Goal: Information Seeking & Learning: Learn about a topic

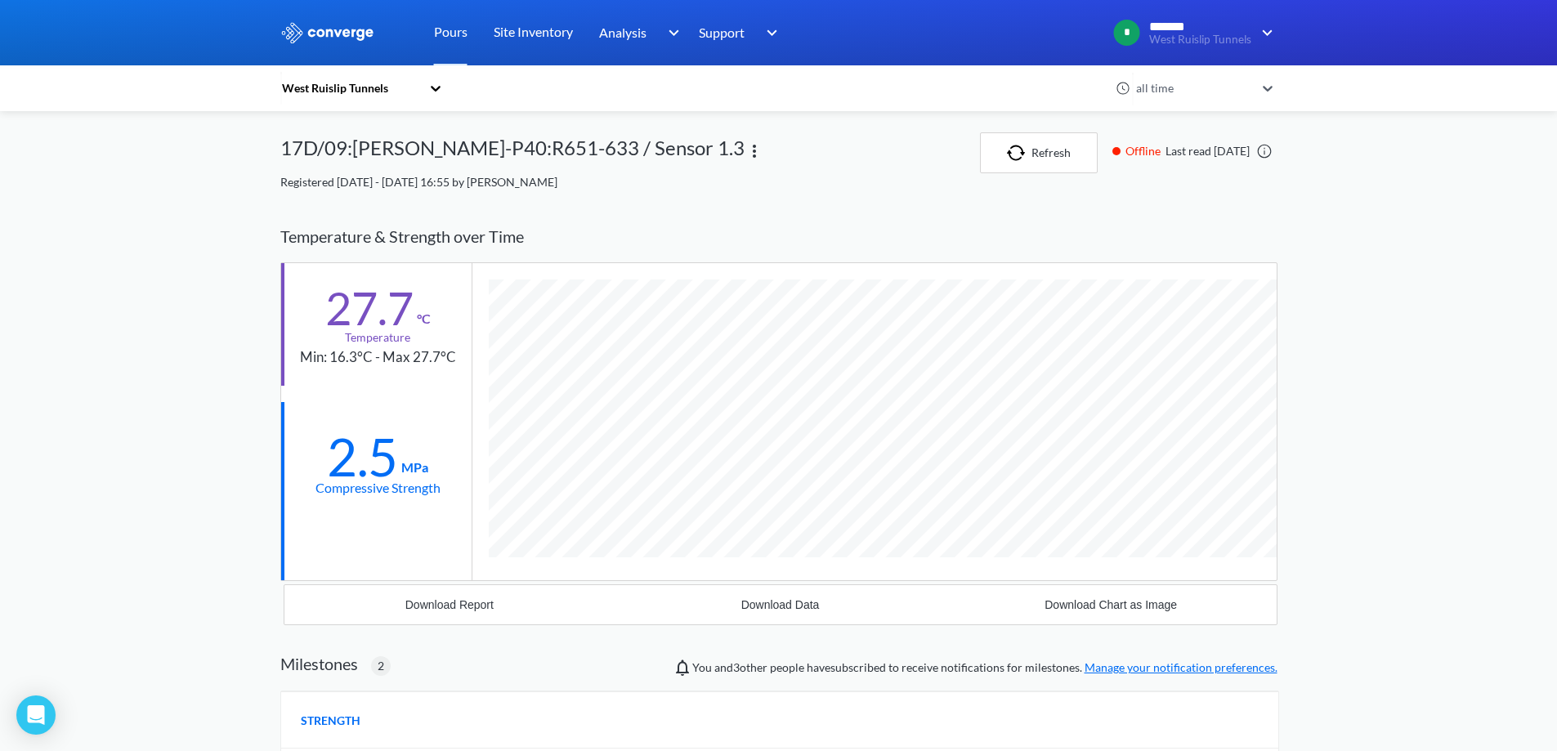
scroll to position [1165, 997]
click at [377, 36] on div "Pours Site Inventory Analysis Concrete Performance BIM Support Online Help Guid…" at bounding box center [579, 32] width 409 height 65
click at [364, 36] on img at bounding box center [327, 32] width 95 height 21
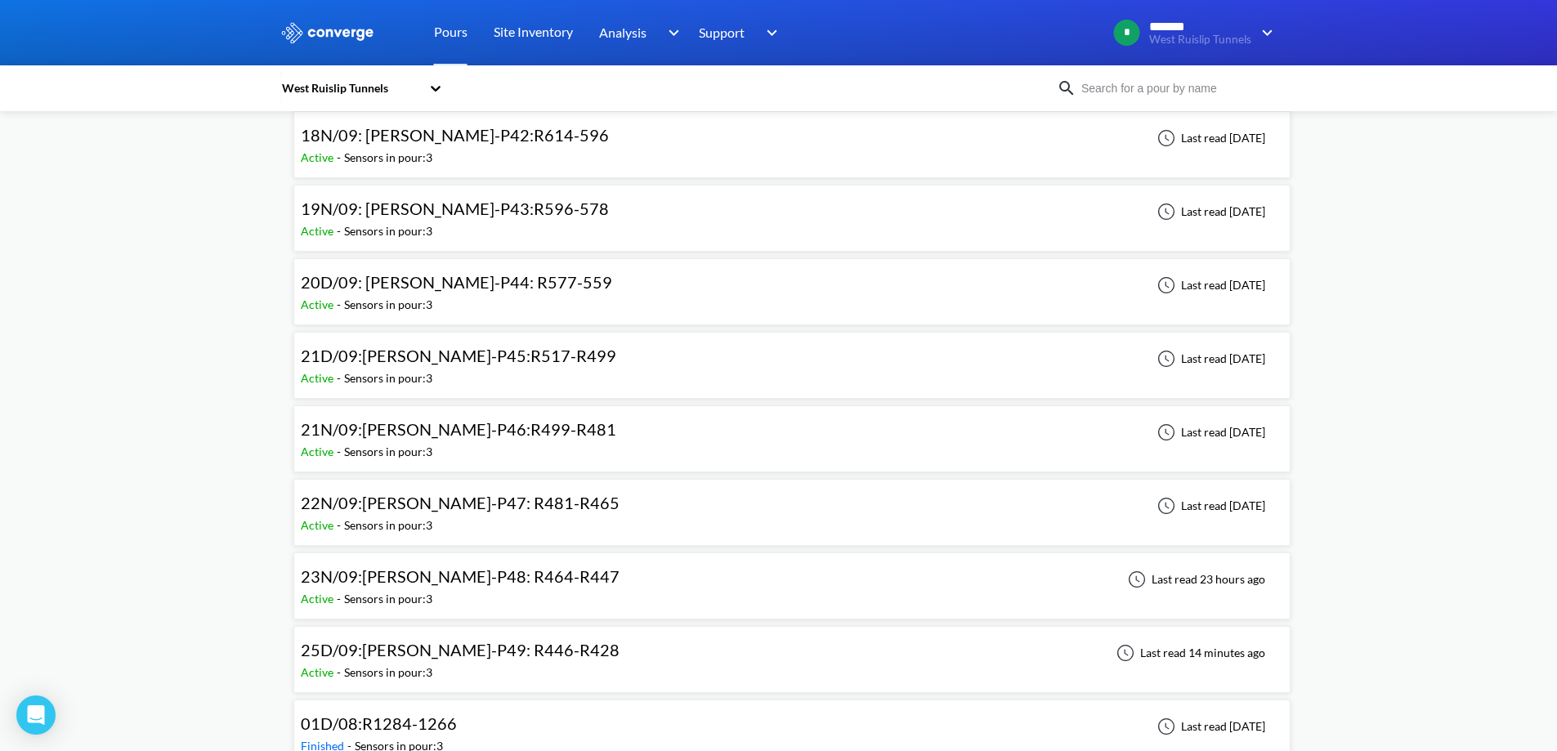
scroll to position [327, 0]
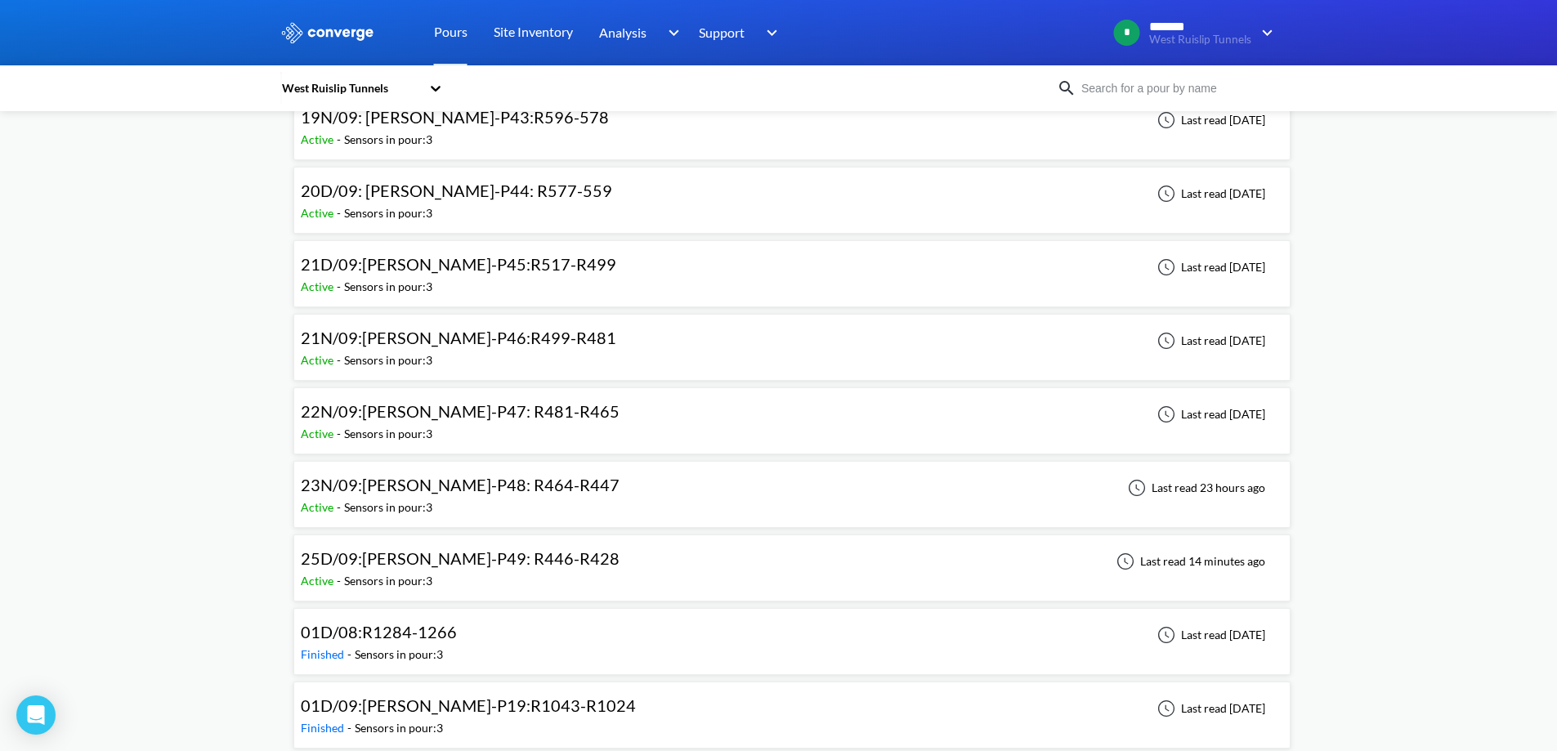
click at [603, 537] on div "25D/09:WB-DL-P49: R446-R428 Active - Sensors in pour: 3 Last read 14 minutes ago" at bounding box center [791, 568] width 997 height 67
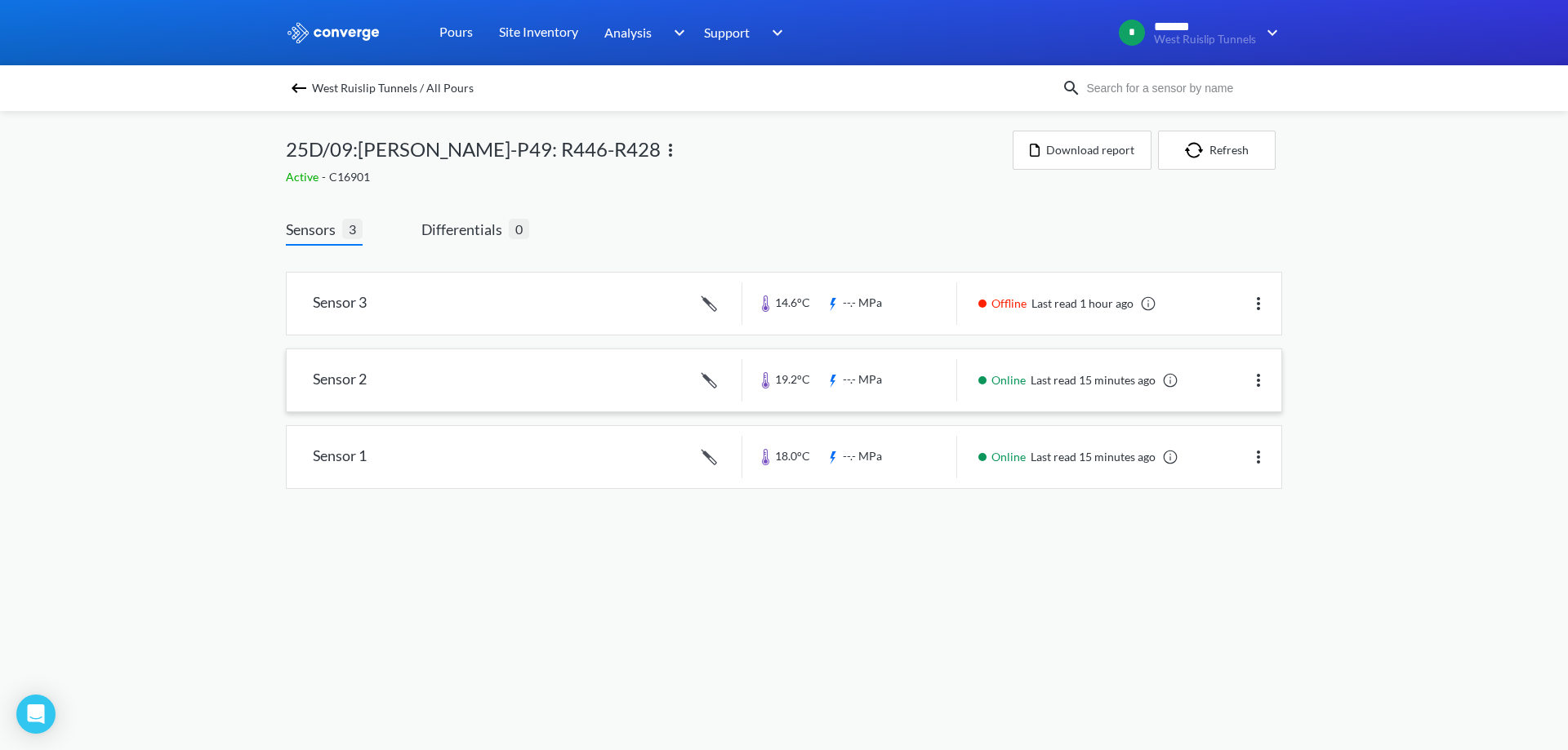
click at [652, 387] on link at bounding box center [784, 380] width 995 height 62
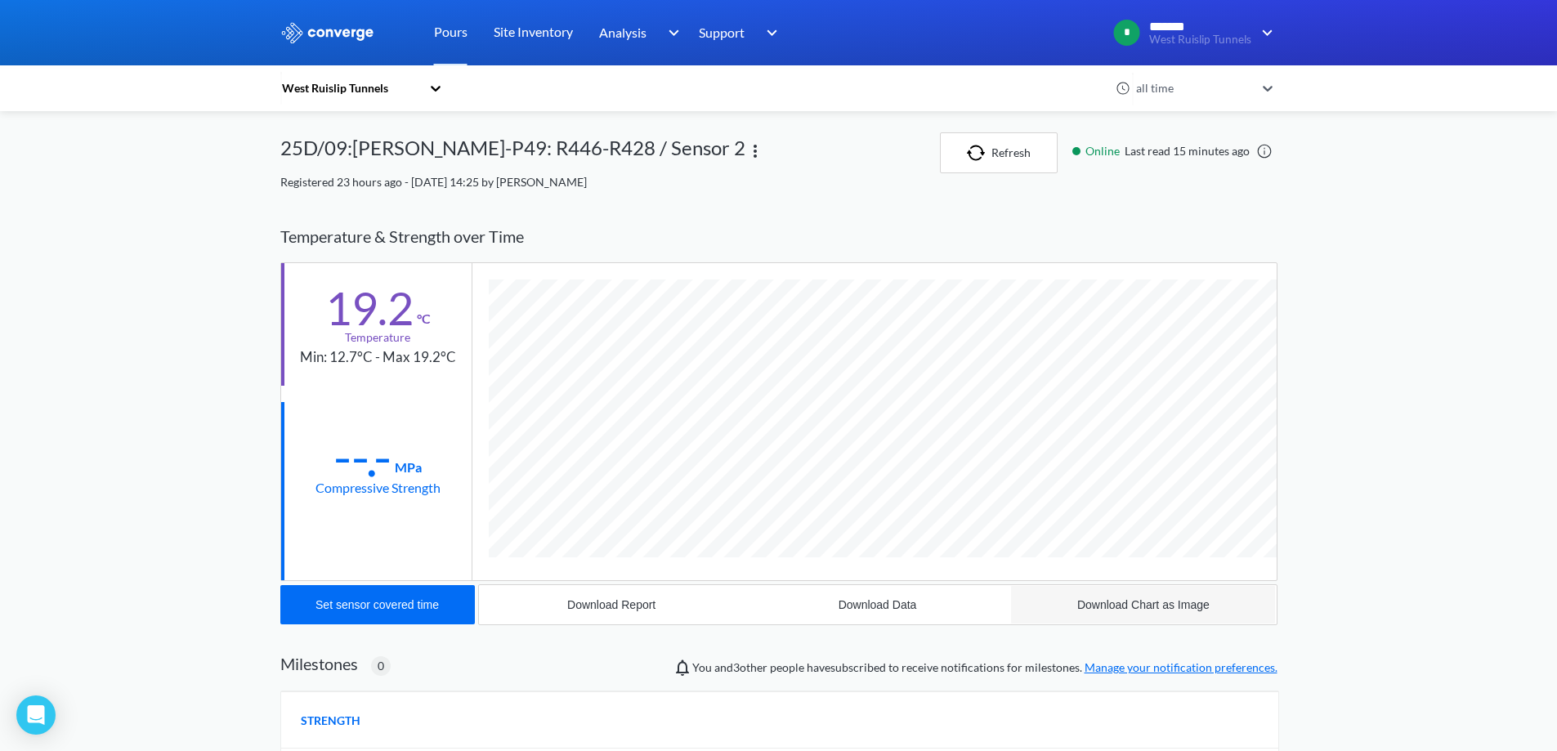
scroll to position [870, 997]
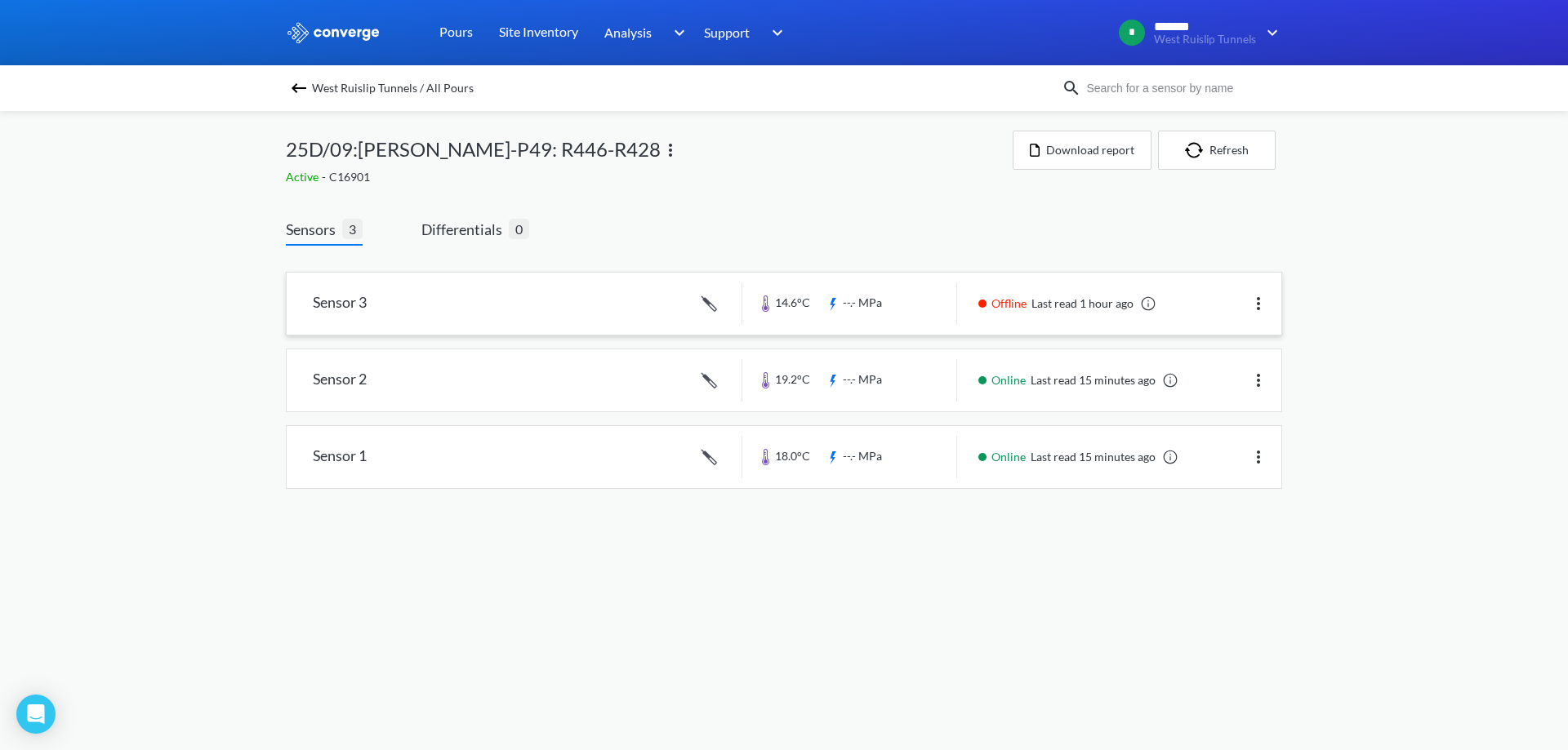
click at [512, 304] on link at bounding box center [784, 304] width 995 height 62
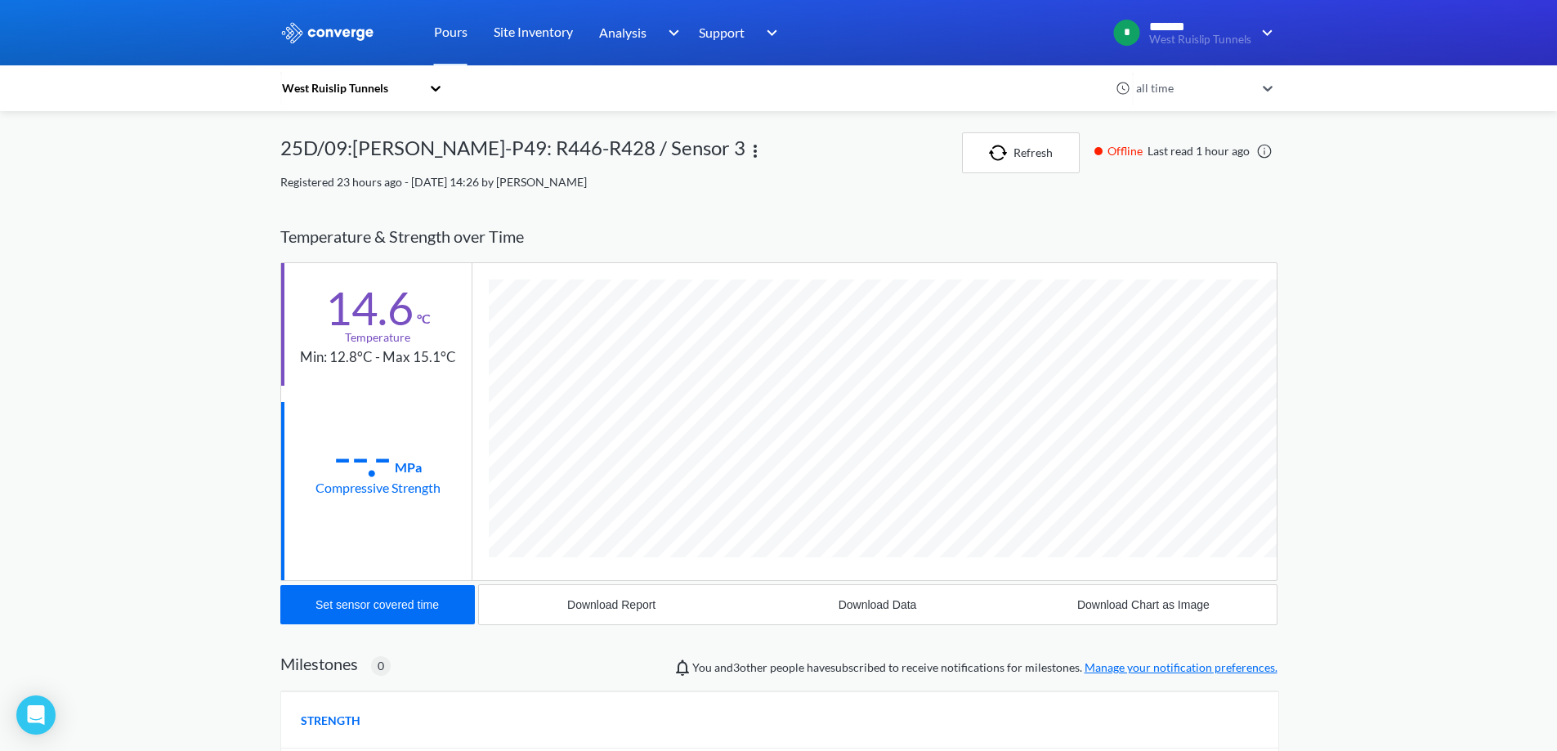
scroll to position [870, 997]
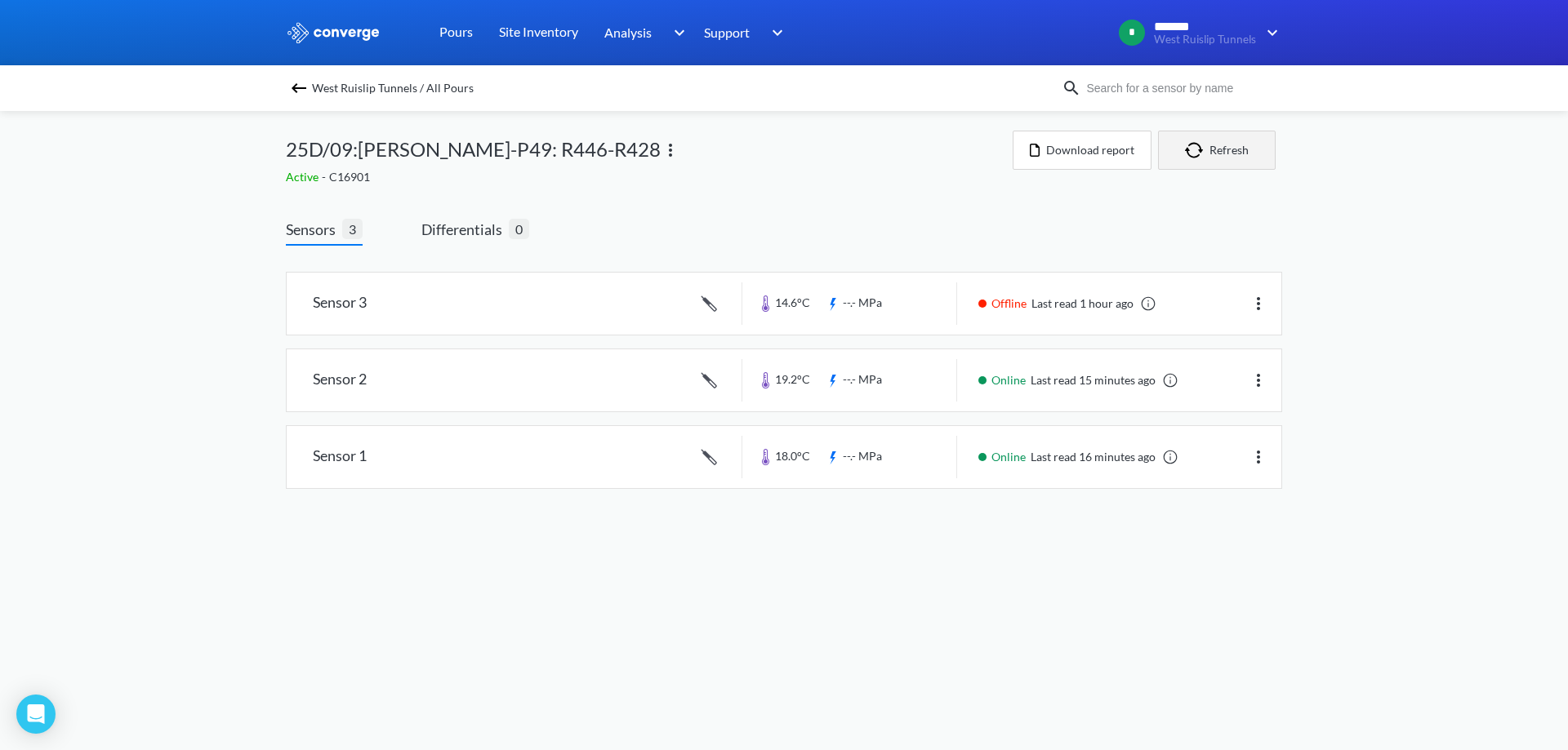
click at [1227, 155] on button "Refresh" at bounding box center [1216, 150] width 118 height 39
click at [657, 488] on div "Sensor 1 18.0°C --.- MPa Online Last read 16 minutes ago" at bounding box center [783, 457] width 996 height 64
click at [641, 458] on link at bounding box center [784, 457] width 995 height 62
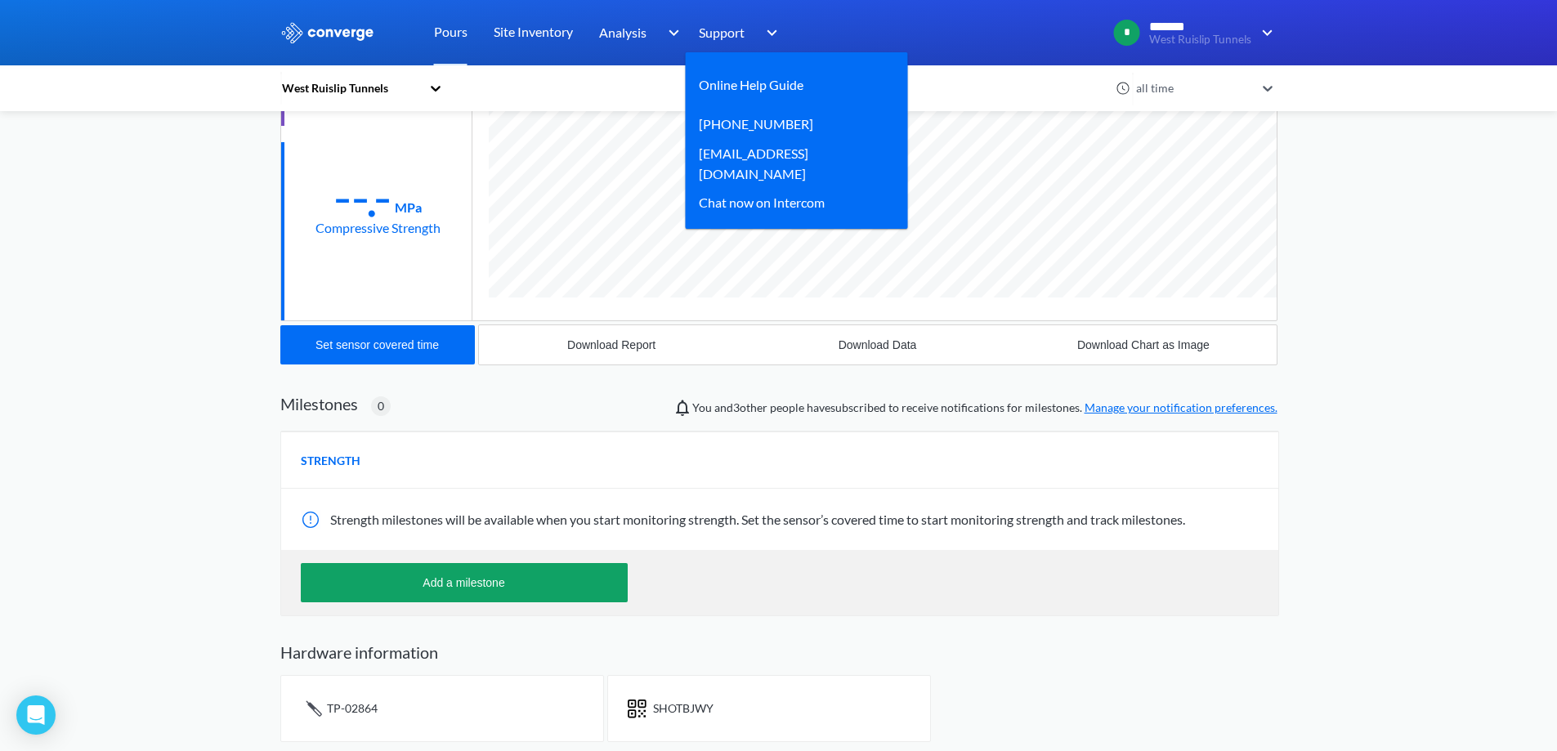
scroll to position [264, 0]
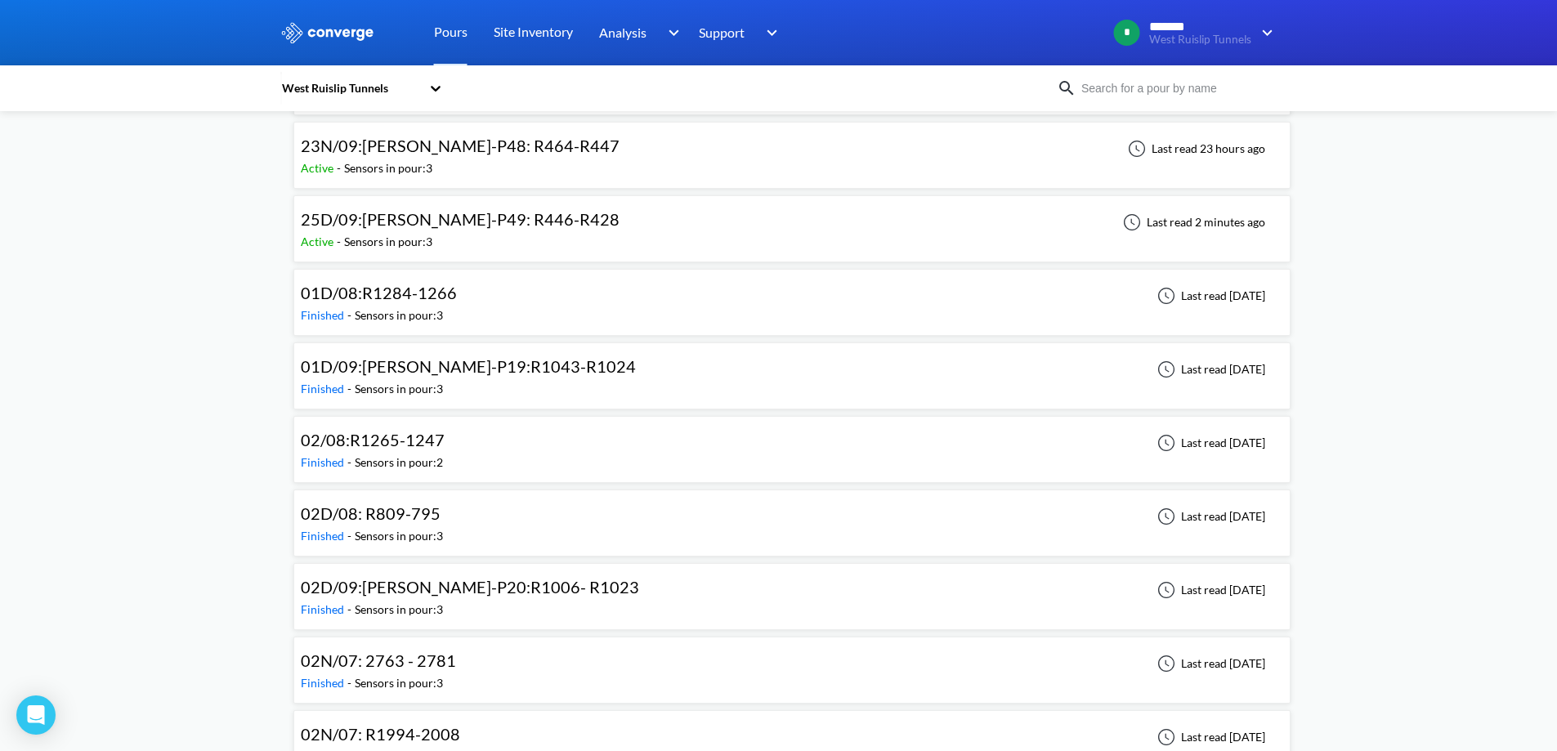
scroll to position [491, 0]
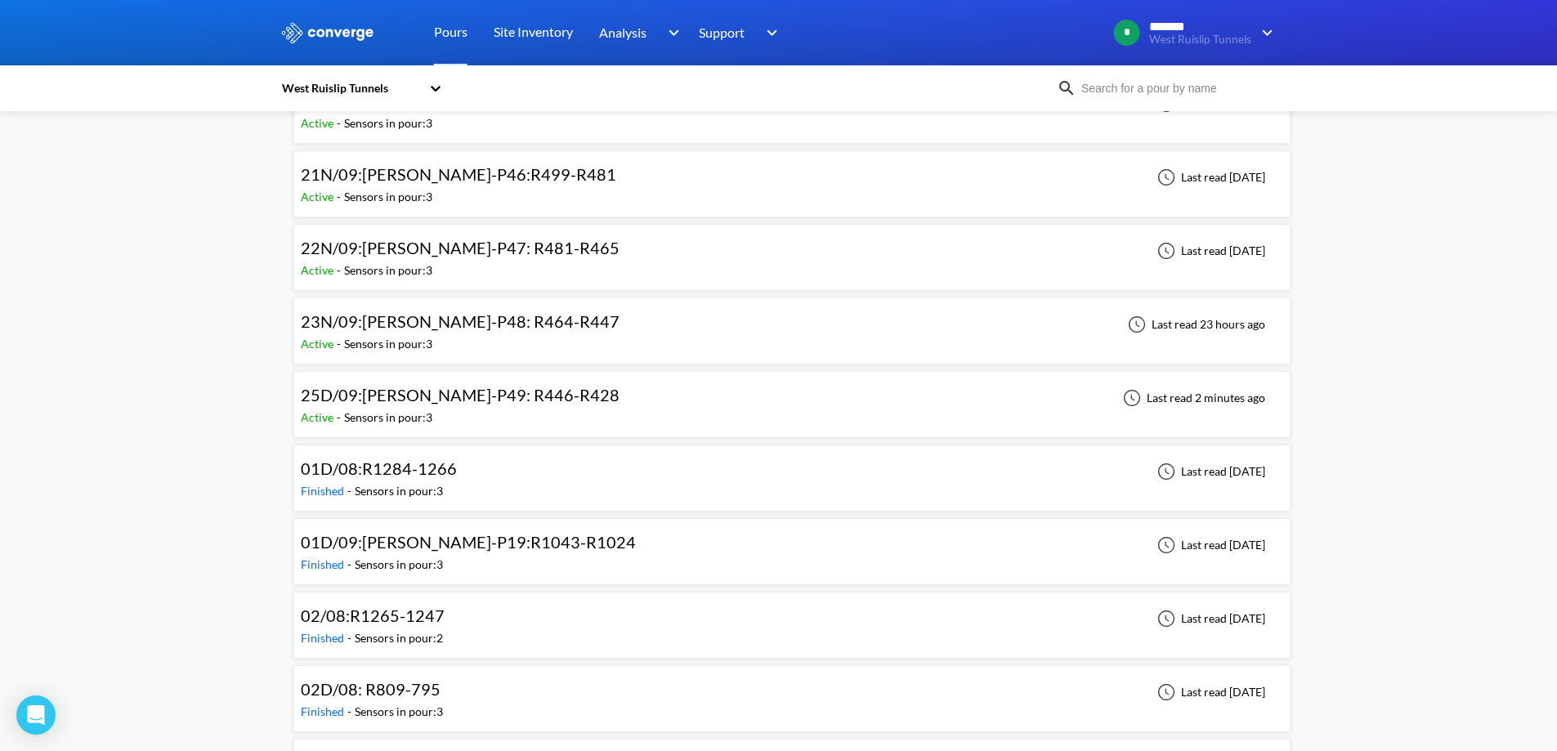
click at [1162, 87] on input at bounding box center [1176, 88] width 198 height 18
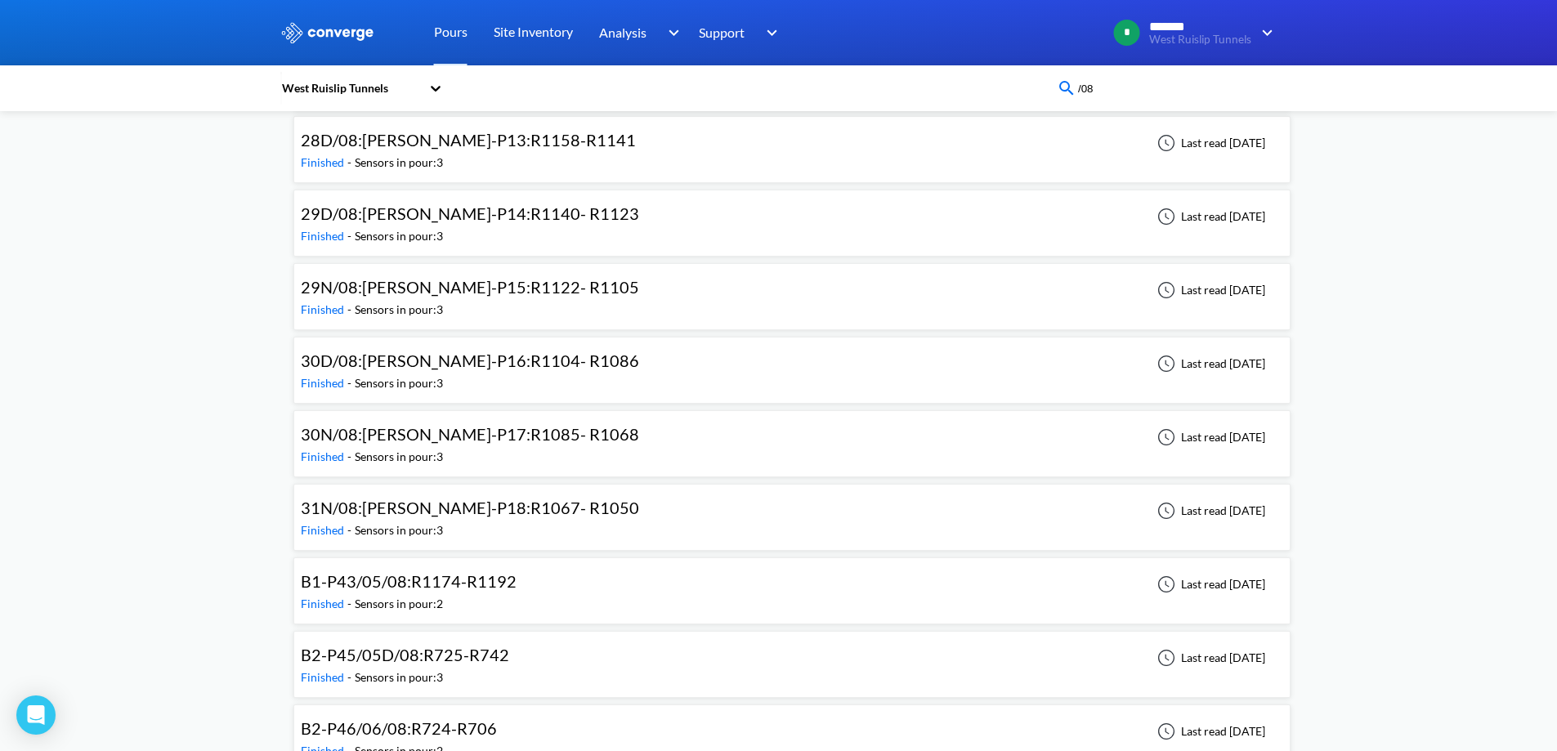
scroll to position [2534, 0]
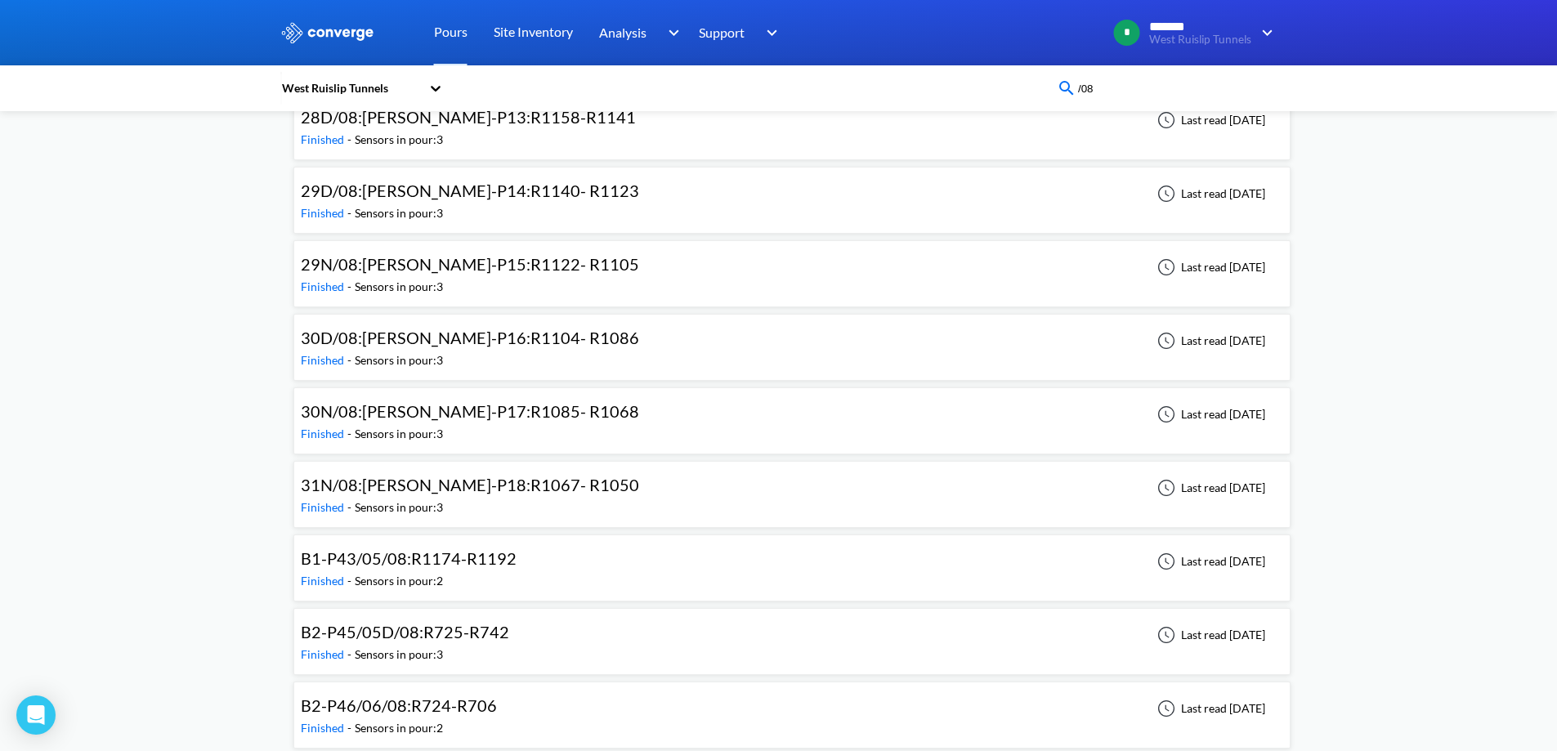
type input "/08"
click at [495, 338] on span "30D/08:WB-DL-P16:R1104- R1086" at bounding box center [470, 338] width 338 height 20
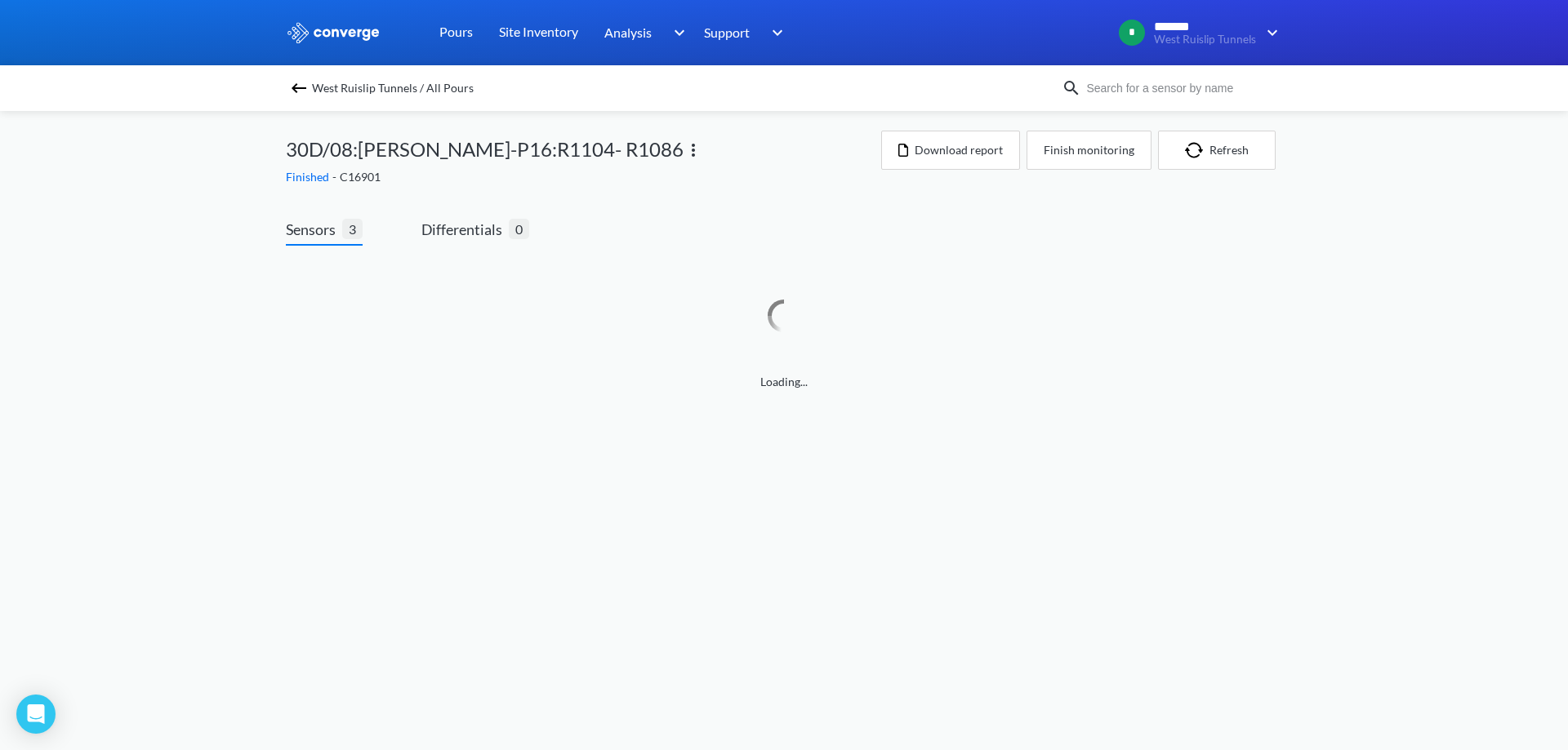
drag, startPoint x: 494, startPoint y: 338, endPoint x: 512, endPoint y: 429, distance: 92.8
click at [512, 429] on body "Sorry, this feature is not available in the demo OK MENU West Ruislip Tunnels P…" at bounding box center [784, 375] width 1568 height 750
click at [720, 464] on link at bounding box center [784, 457] width 995 height 62
click at [307, 89] on img at bounding box center [299, 88] width 20 height 20
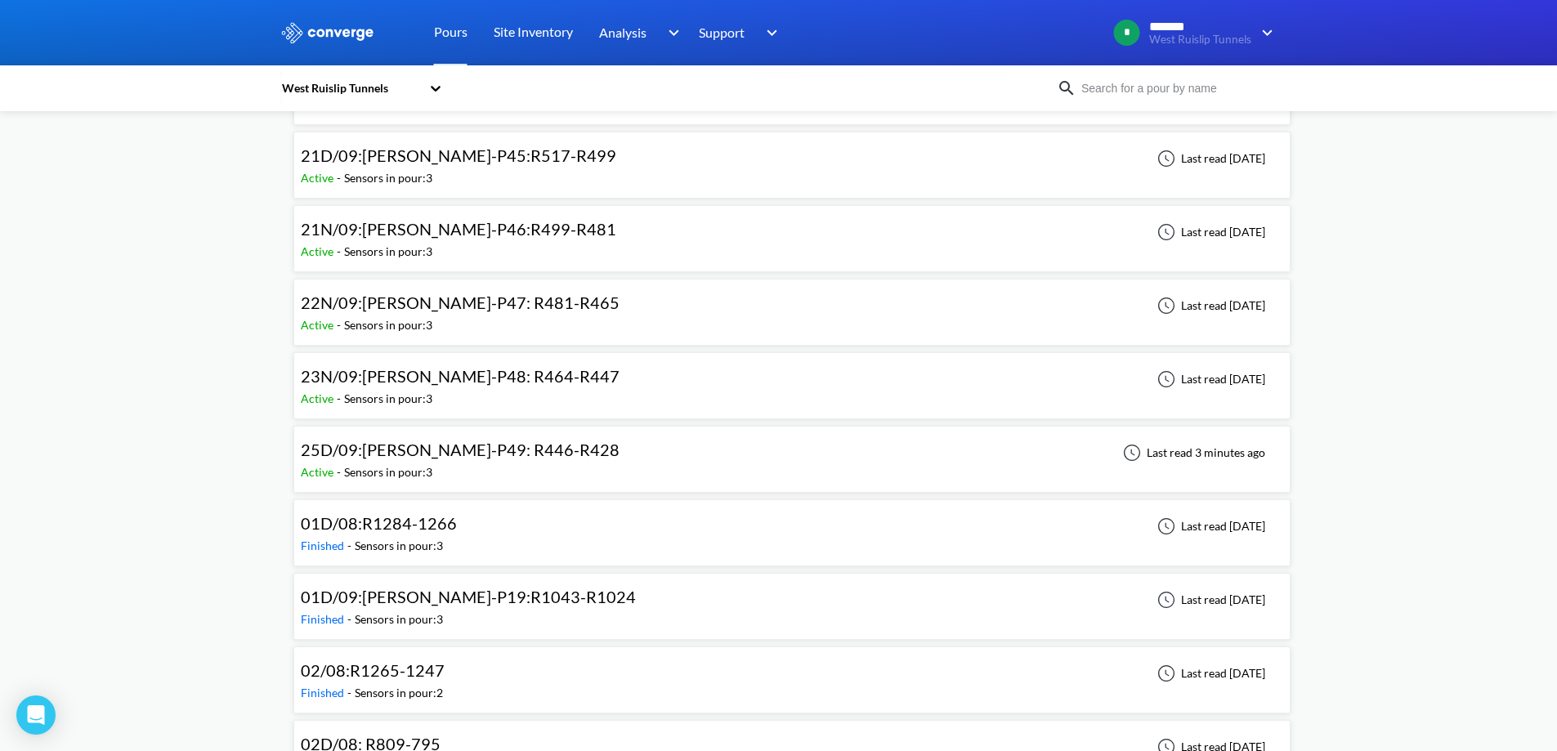
scroll to position [491, 0]
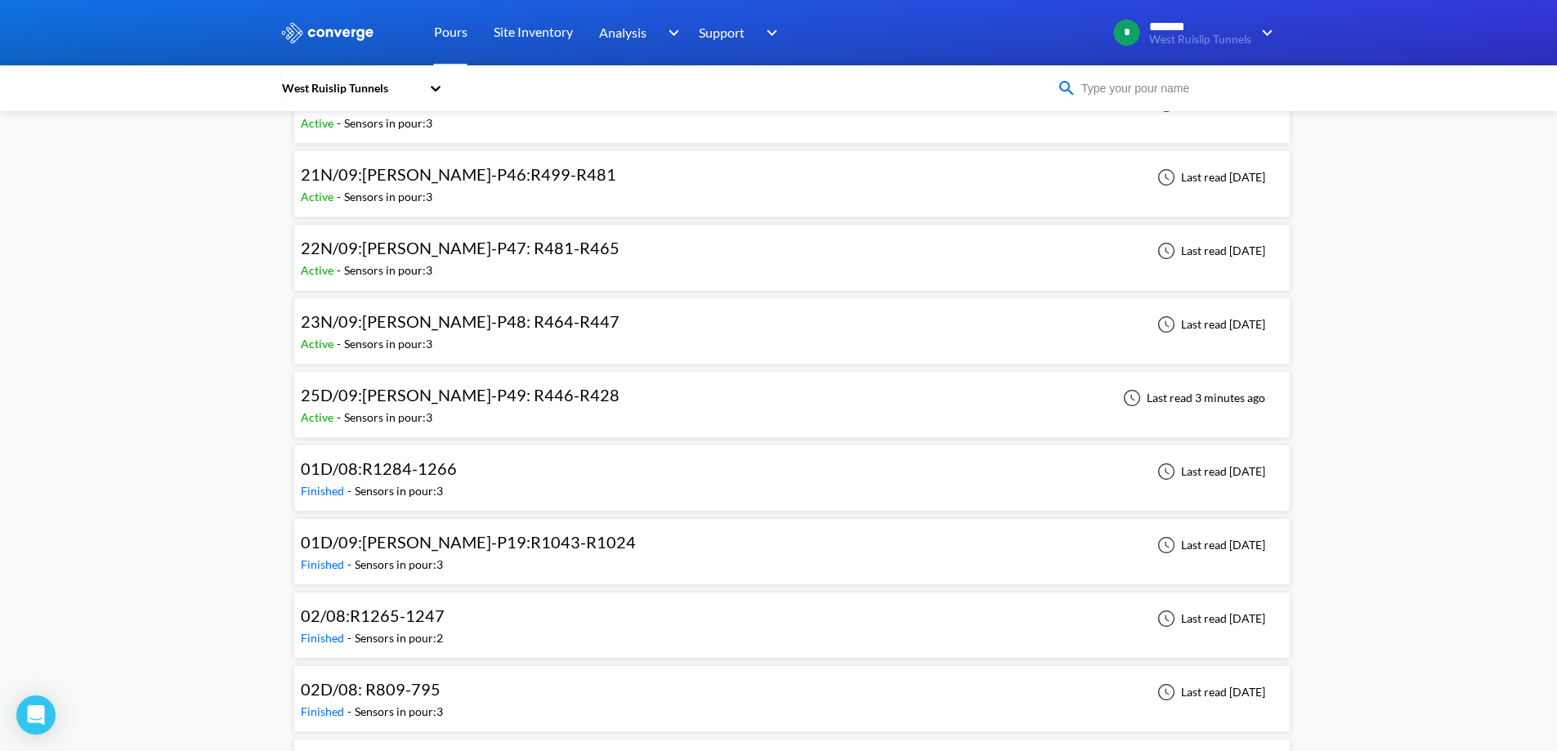
click at [1097, 92] on input at bounding box center [1176, 88] width 198 height 18
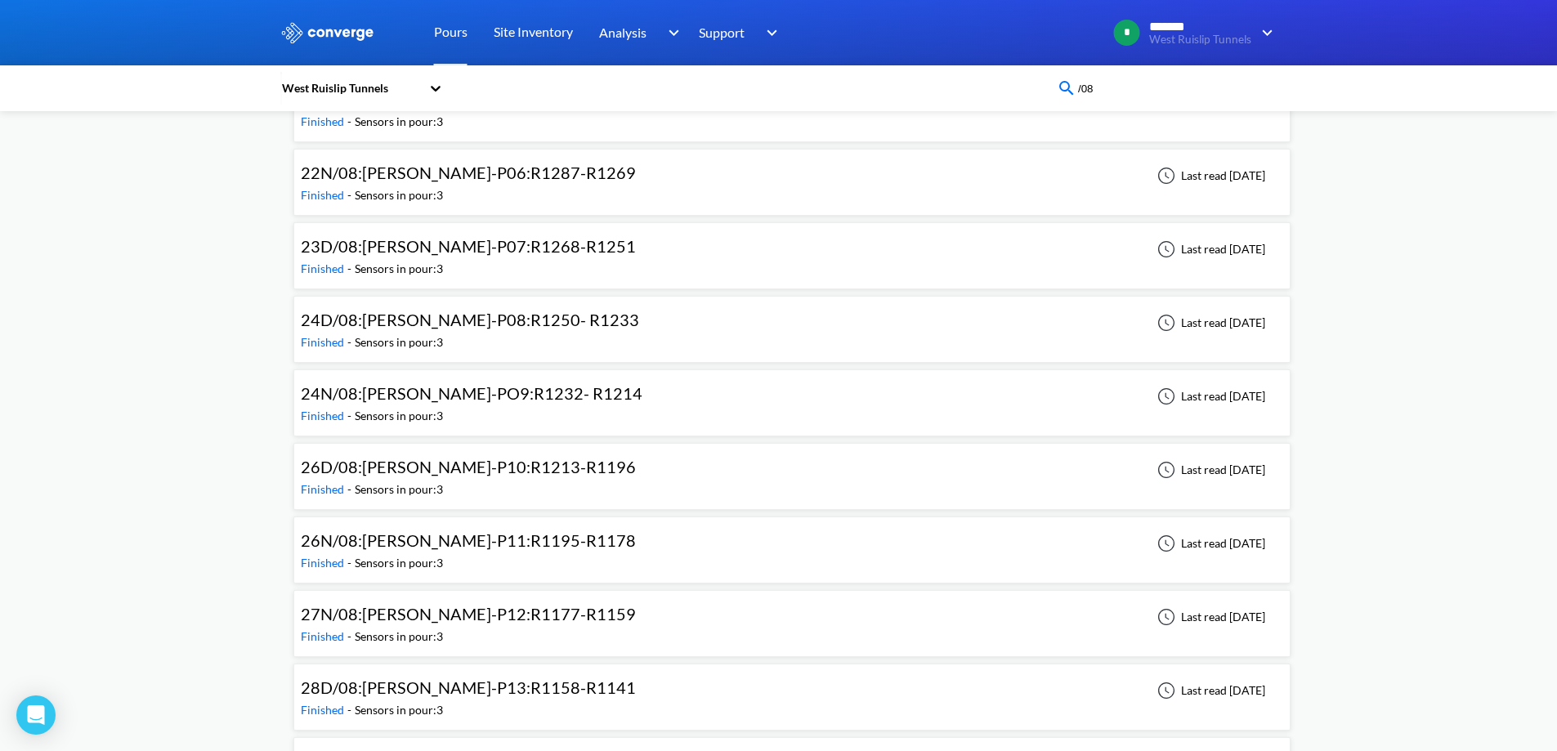
scroll to position [1962, 0]
click at [440, 254] on span "23D/08:WB-DL-P07:R1268-R1251" at bounding box center [468, 248] width 335 height 20
click at [428, 325] on span "24D/08:WB-DL-P08:R1250- R1233" at bounding box center [470, 321] width 338 height 20
click at [404, 479] on div "26D/08:WB-DL-P10:R1213-R1196" at bounding box center [468, 468] width 335 height 25
click at [393, 554] on div "26N/08:WB-DL-P11:R1195-R1178" at bounding box center [468, 542] width 335 height 25
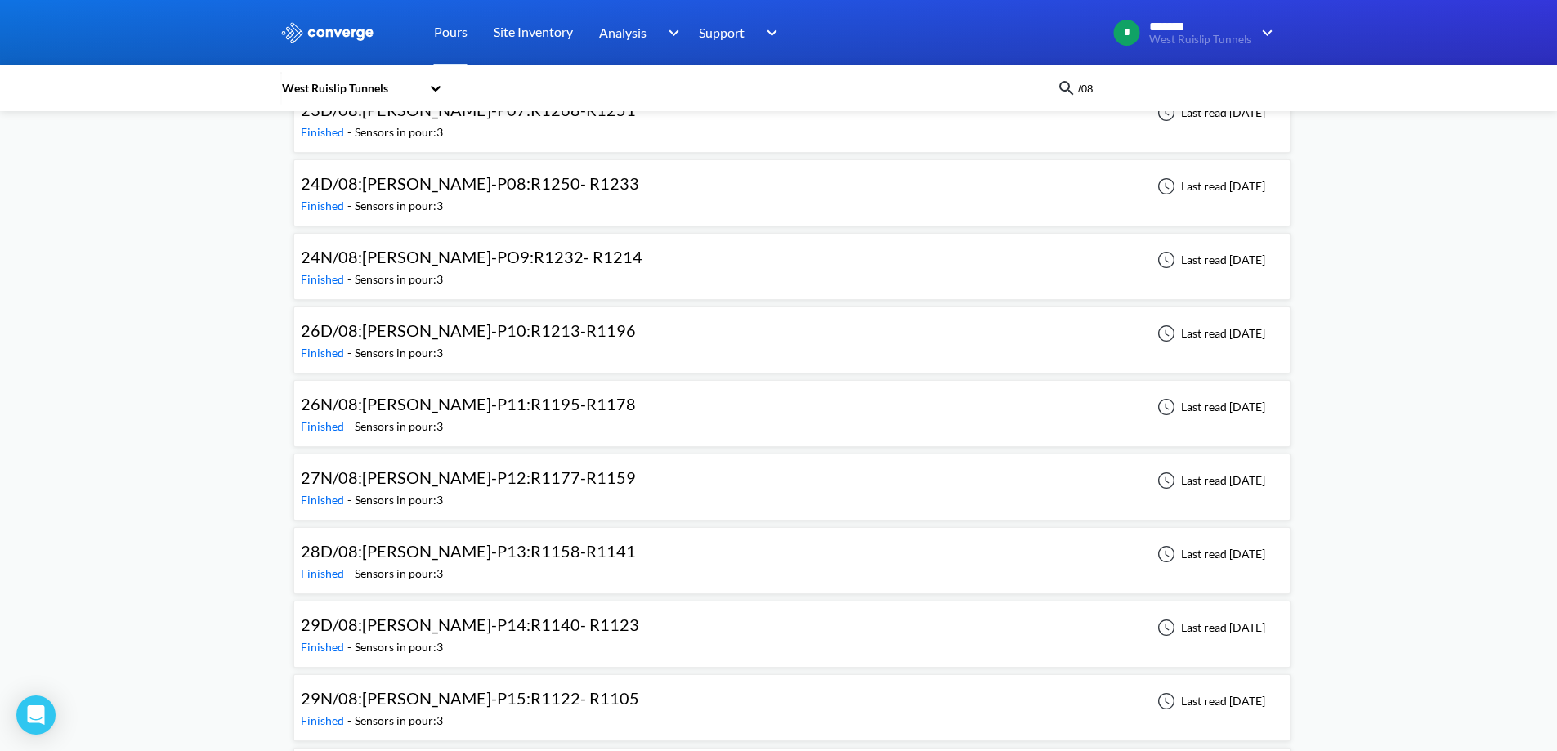
scroll to position [2126, 0]
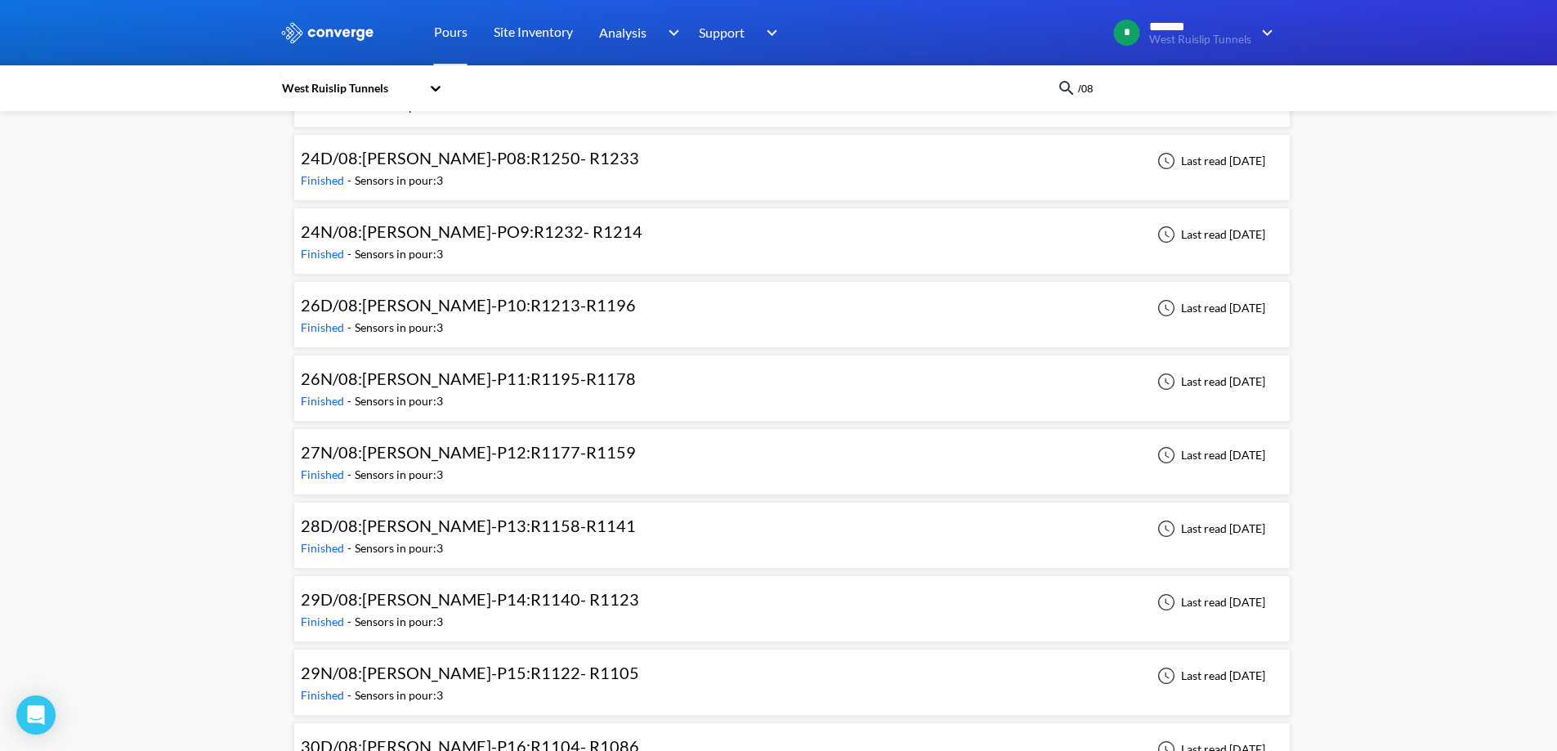
click at [385, 518] on span "28D/08:WB-DL-P13:R1158-R1141" at bounding box center [468, 526] width 335 height 20
click at [388, 594] on span "29D/08:WB-DL-P14:R1140- R1123" at bounding box center [470, 599] width 338 height 20
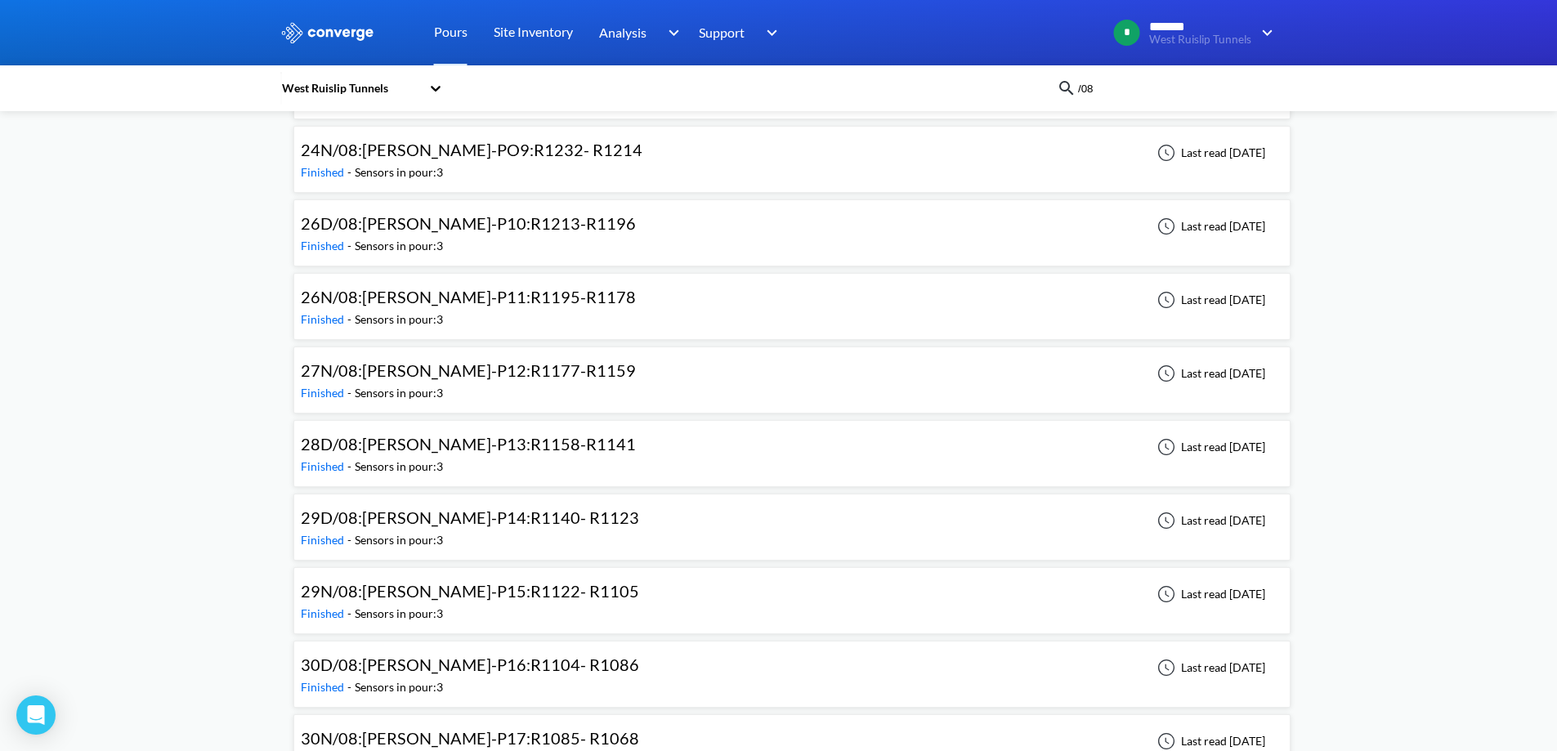
click at [423, 596] on span "29N/08:WB-DL-P15:R1122- R1105" at bounding box center [470, 591] width 338 height 20
click at [1131, 91] on input "/08" at bounding box center [1176, 88] width 198 height 18
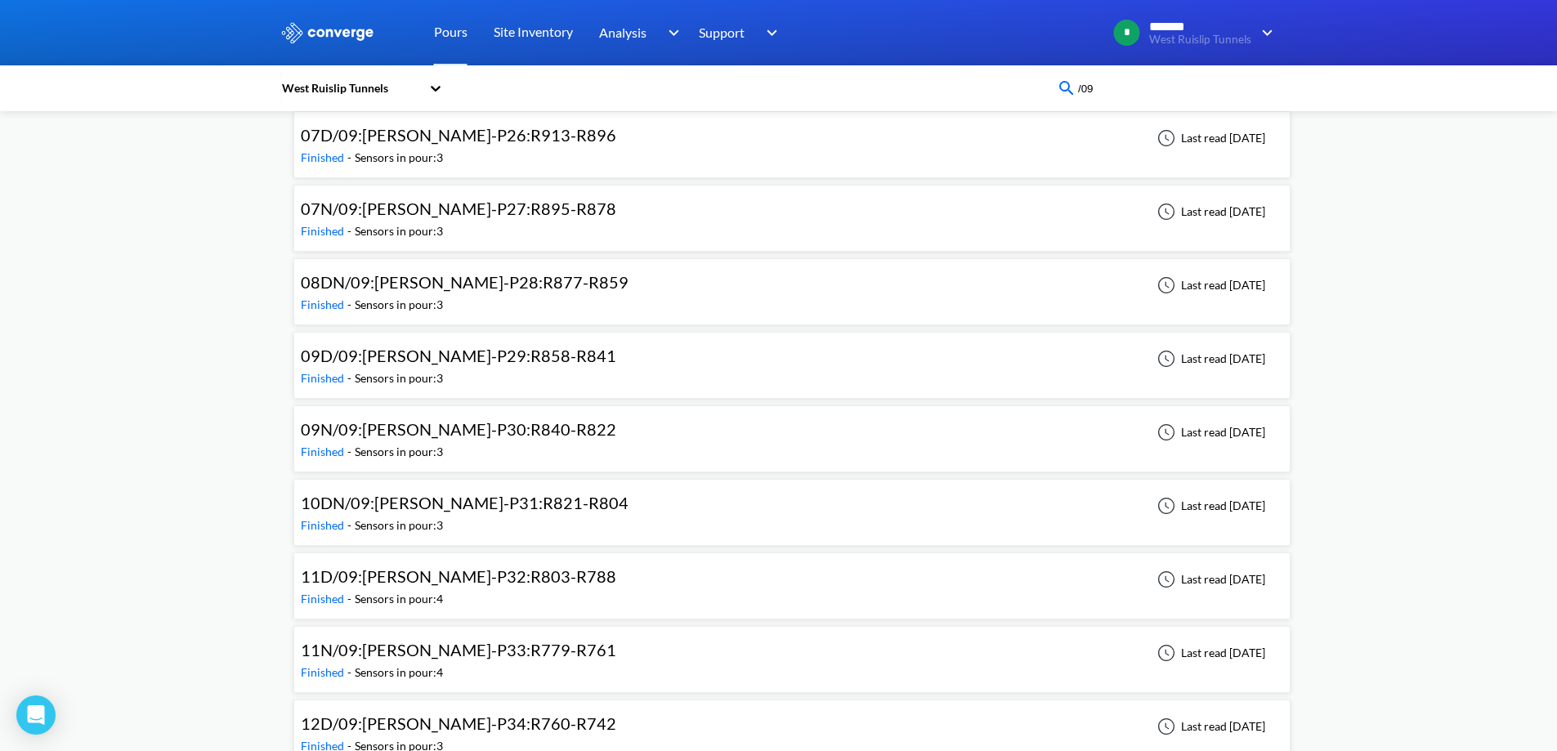
scroll to position [1736, 0]
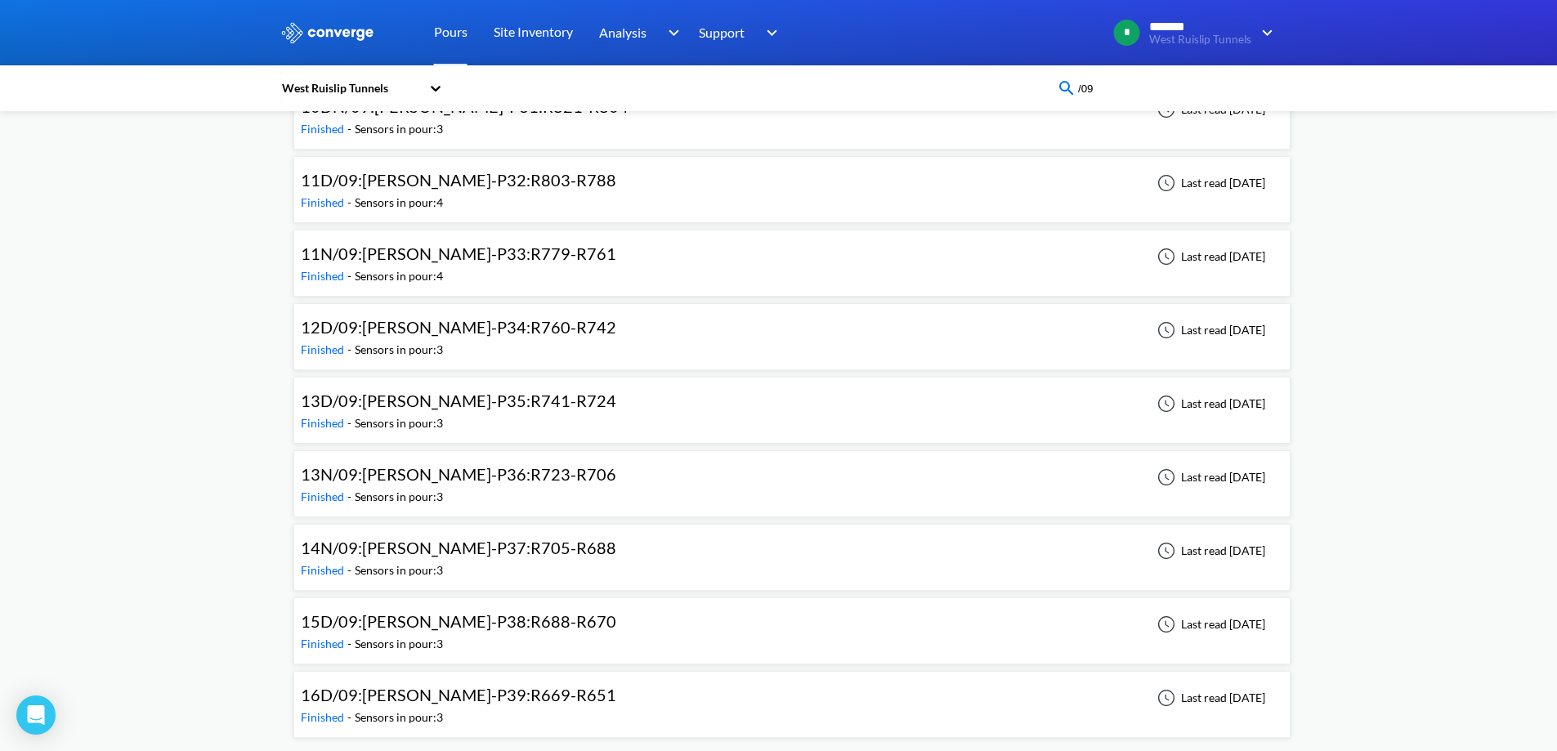
type input "/09"
click at [484, 466] on span "13N/09:[PERSON_NAME]-P36:R723-R706" at bounding box center [459, 474] width 316 height 20
click at [477, 537] on div "14N/09:WB-DL-P37:R705-R688" at bounding box center [459, 547] width 316 height 25
click at [473, 611] on div "15D/09:WB-DL-P38:R688-R670" at bounding box center [459, 621] width 316 height 25
click at [477, 706] on div "16D/09:WB-DL-P39:R669-R651" at bounding box center [459, 695] width 316 height 25
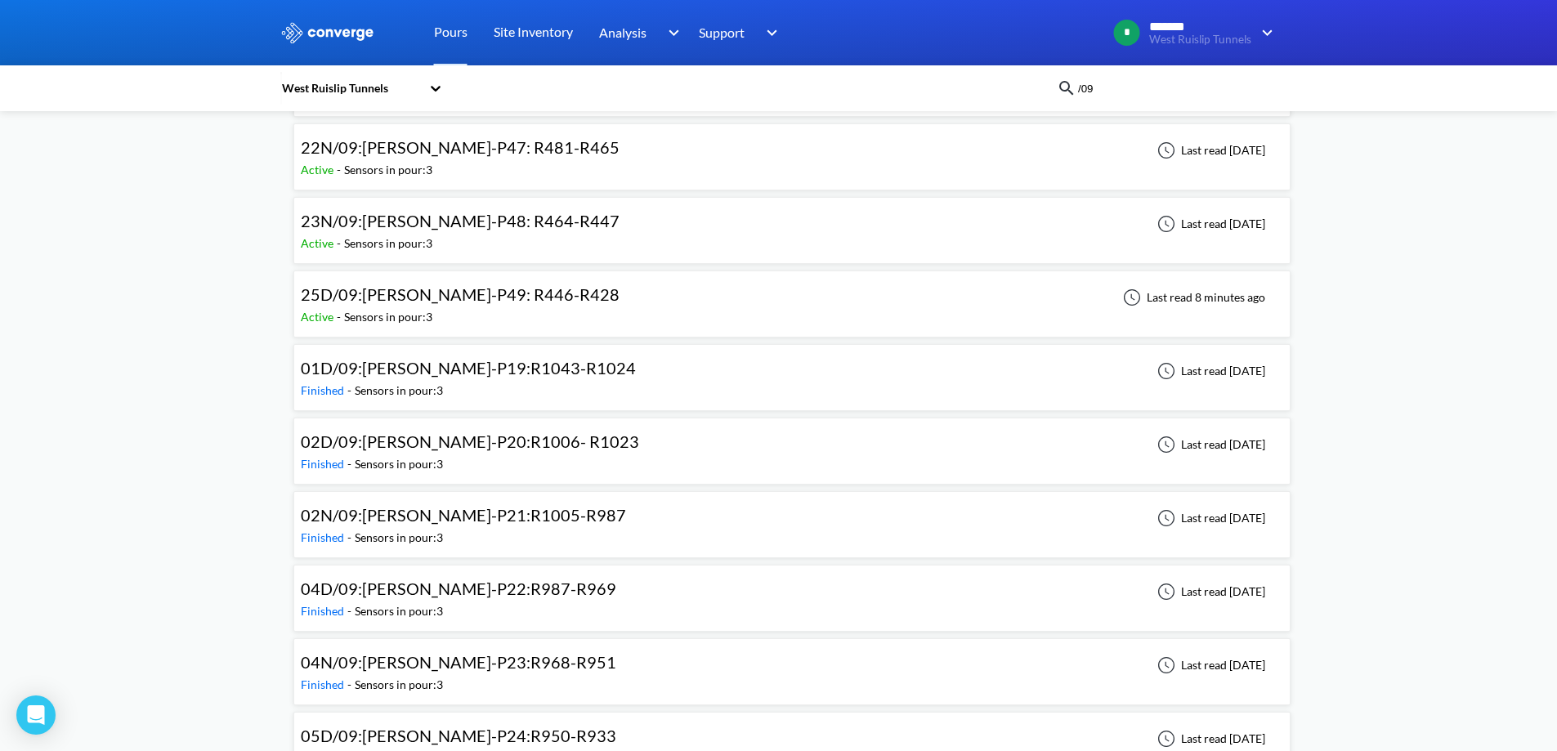
scroll to position [0, 0]
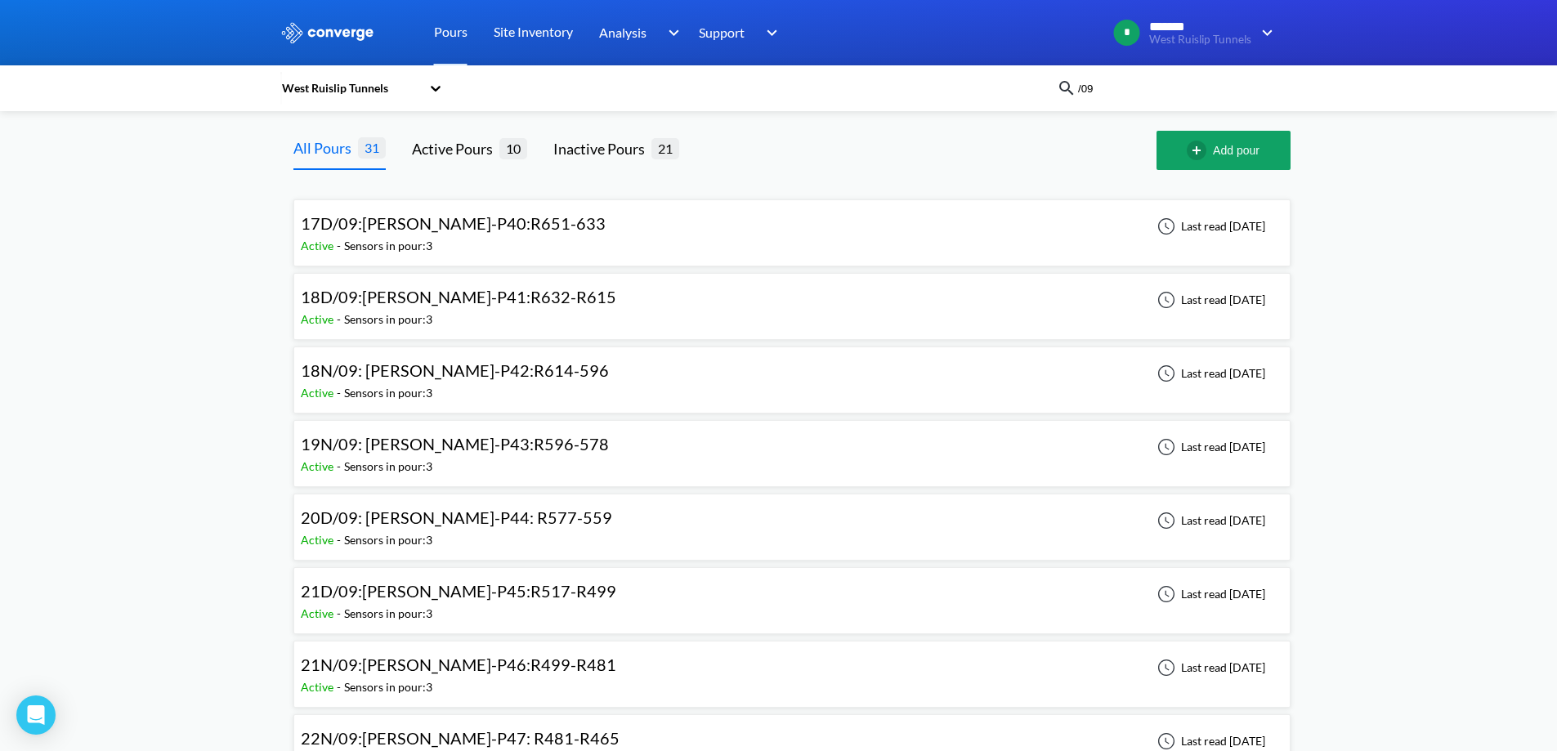
click at [475, 226] on span "17D/09:WB-DL-P40:R651-633" at bounding box center [453, 223] width 305 height 20
click at [488, 300] on span "18D/09:WB-DL-P41:R632-R615" at bounding box center [459, 297] width 316 height 20
click at [473, 452] on span "19N/09: WB-DL-P43:R596-578" at bounding box center [455, 444] width 308 height 20
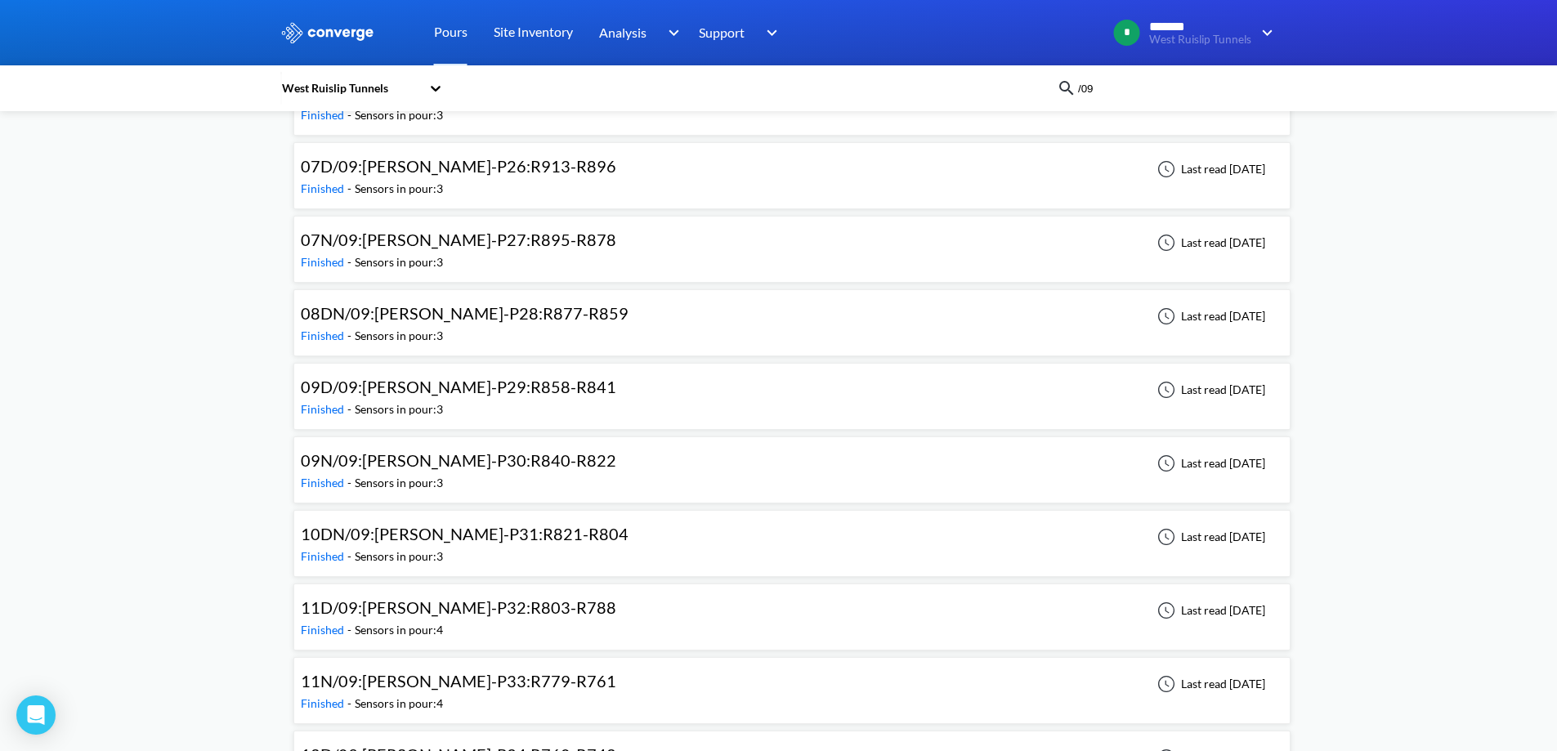
scroll to position [1736, 0]
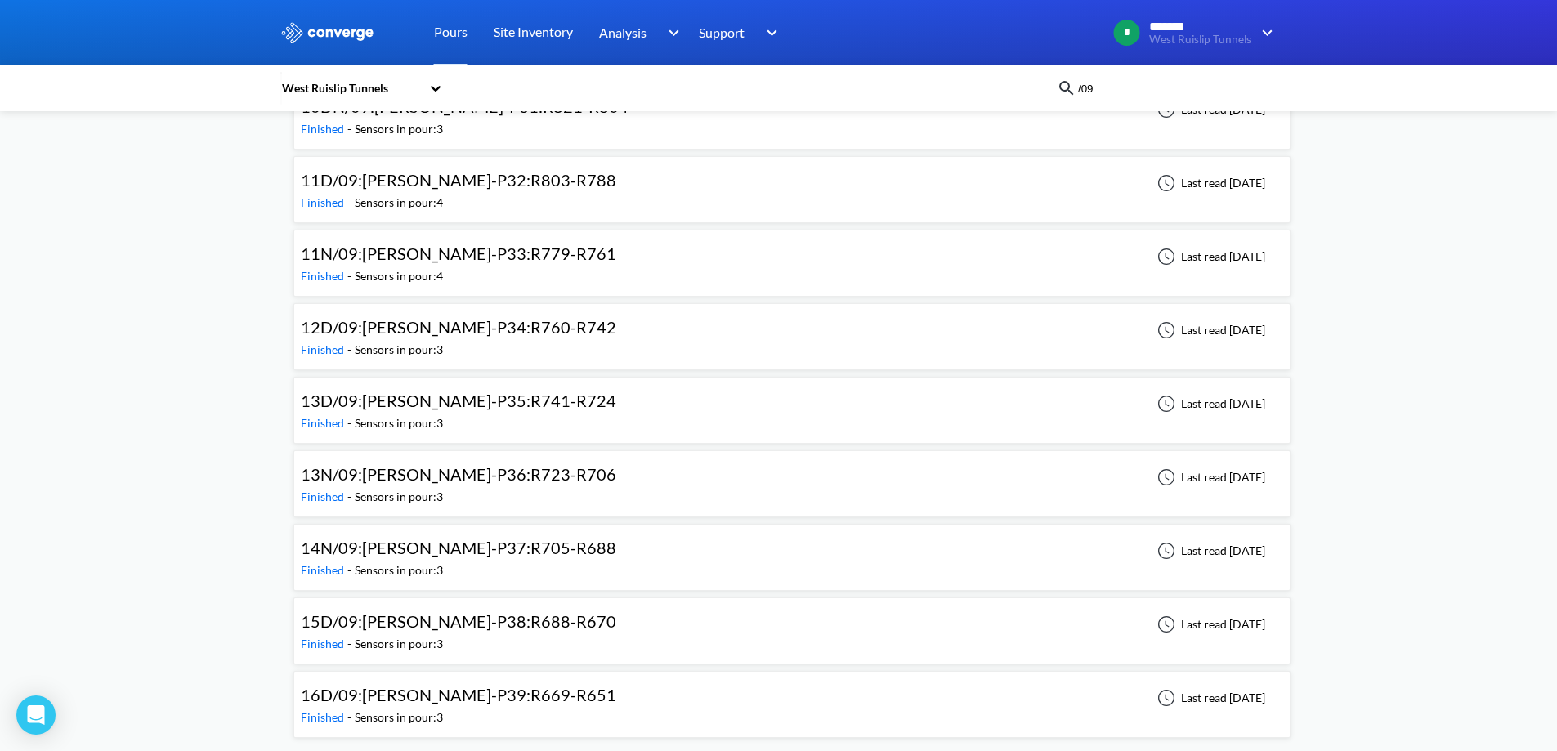
click at [473, 411] on div "13D/09:WB-DL-P35:R741-R724" at bounding box center [459, 400] width 316 height 25
click at [474, 479] on span "13N/09:[PERSON_NAME]-P36:R723-R706" at bounding box center [459, 474] width 316 height 20
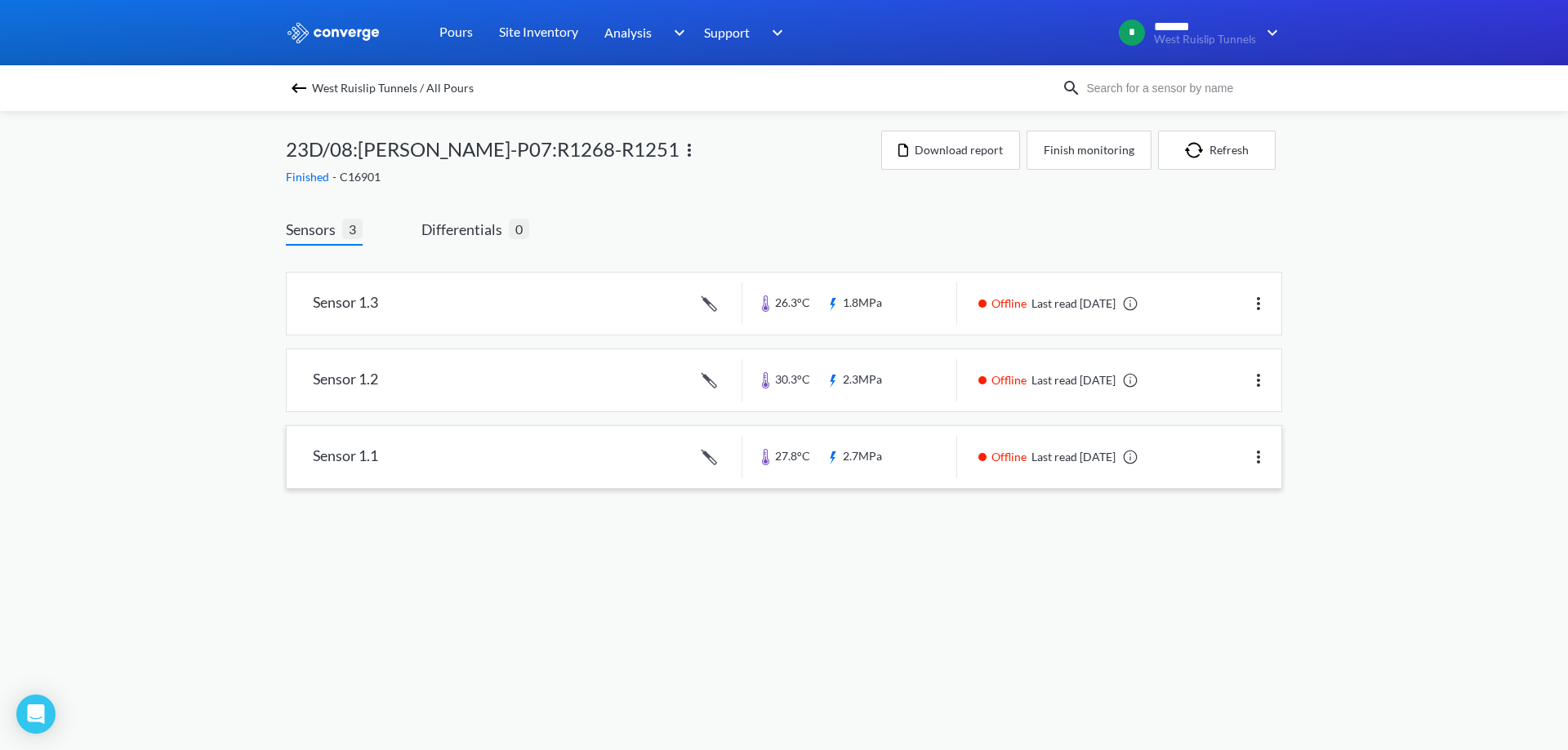
click at [911, 450] on link at bounding box center [784, 457] width 995 height 62
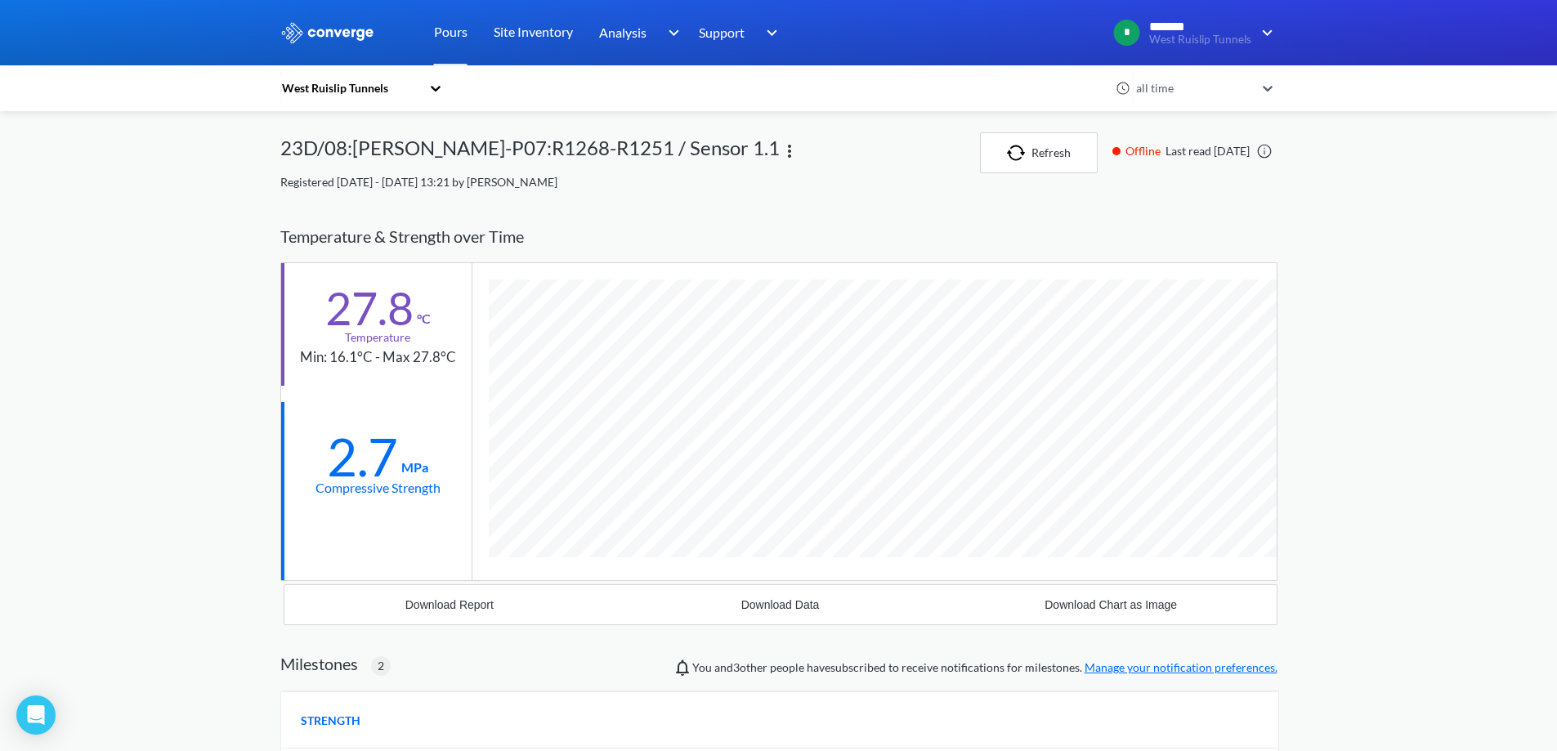
scroll to position [1165, 997]
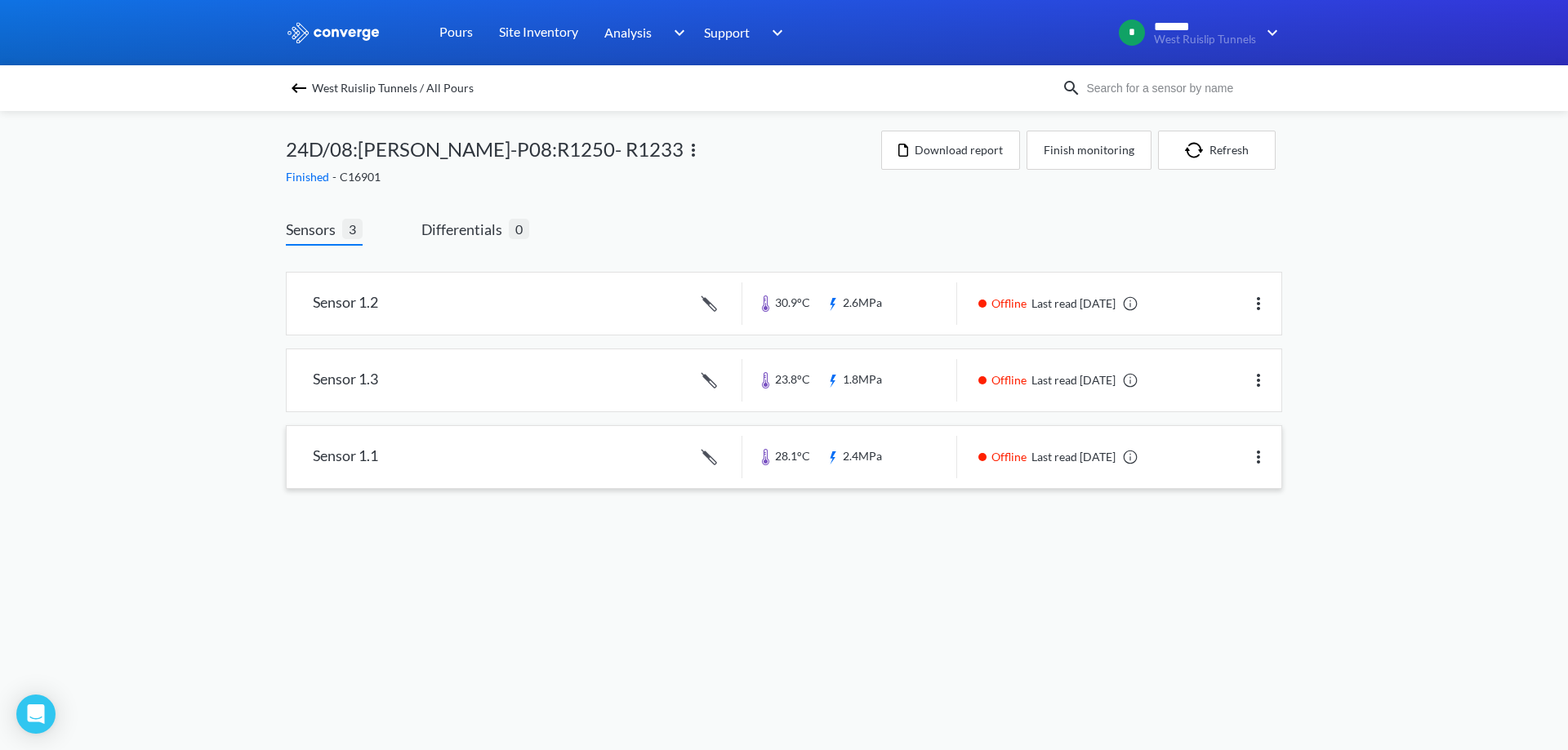
click at [906, 457] on link at bounding box center [784, 457] width 995 height 62
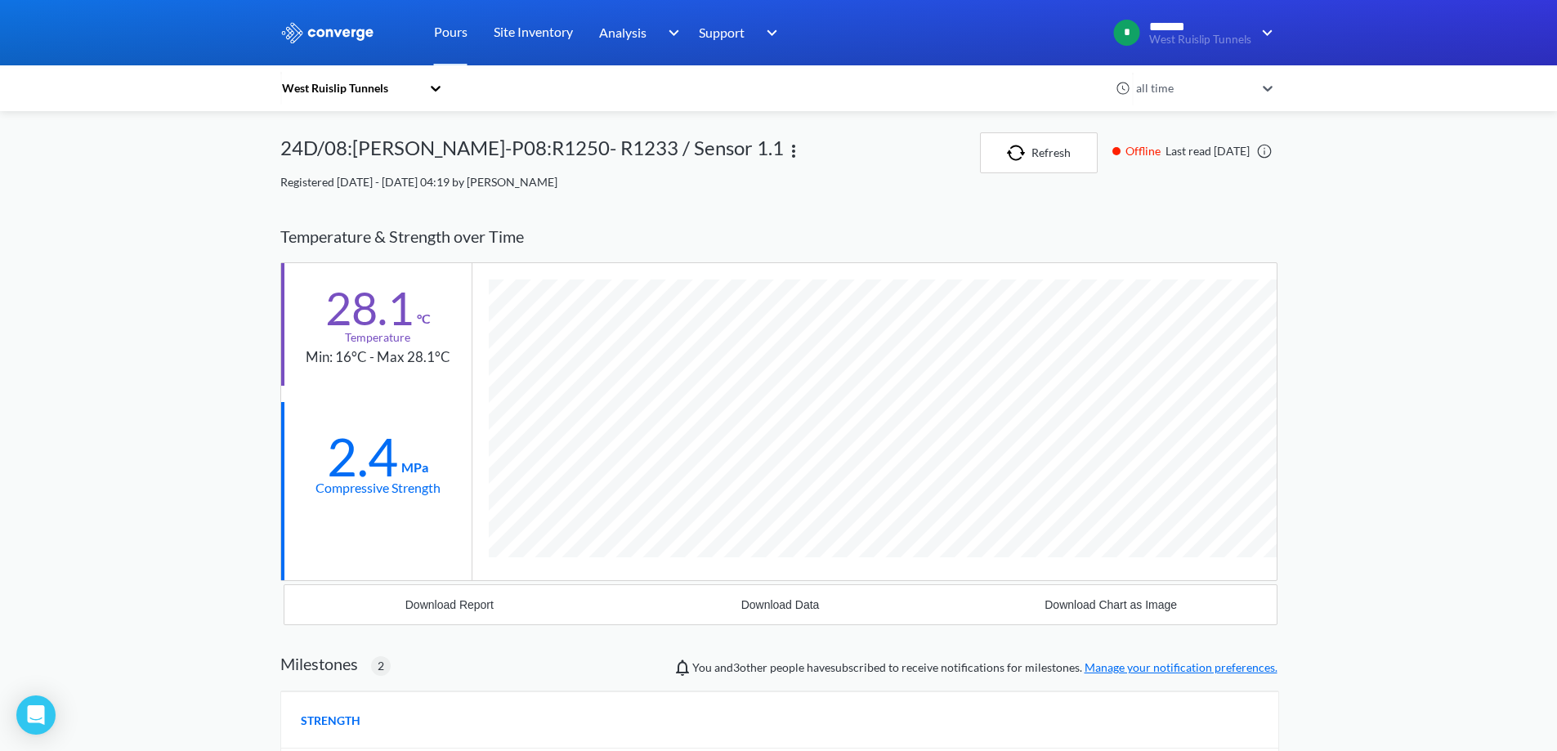
scroll to position [1165, 997]
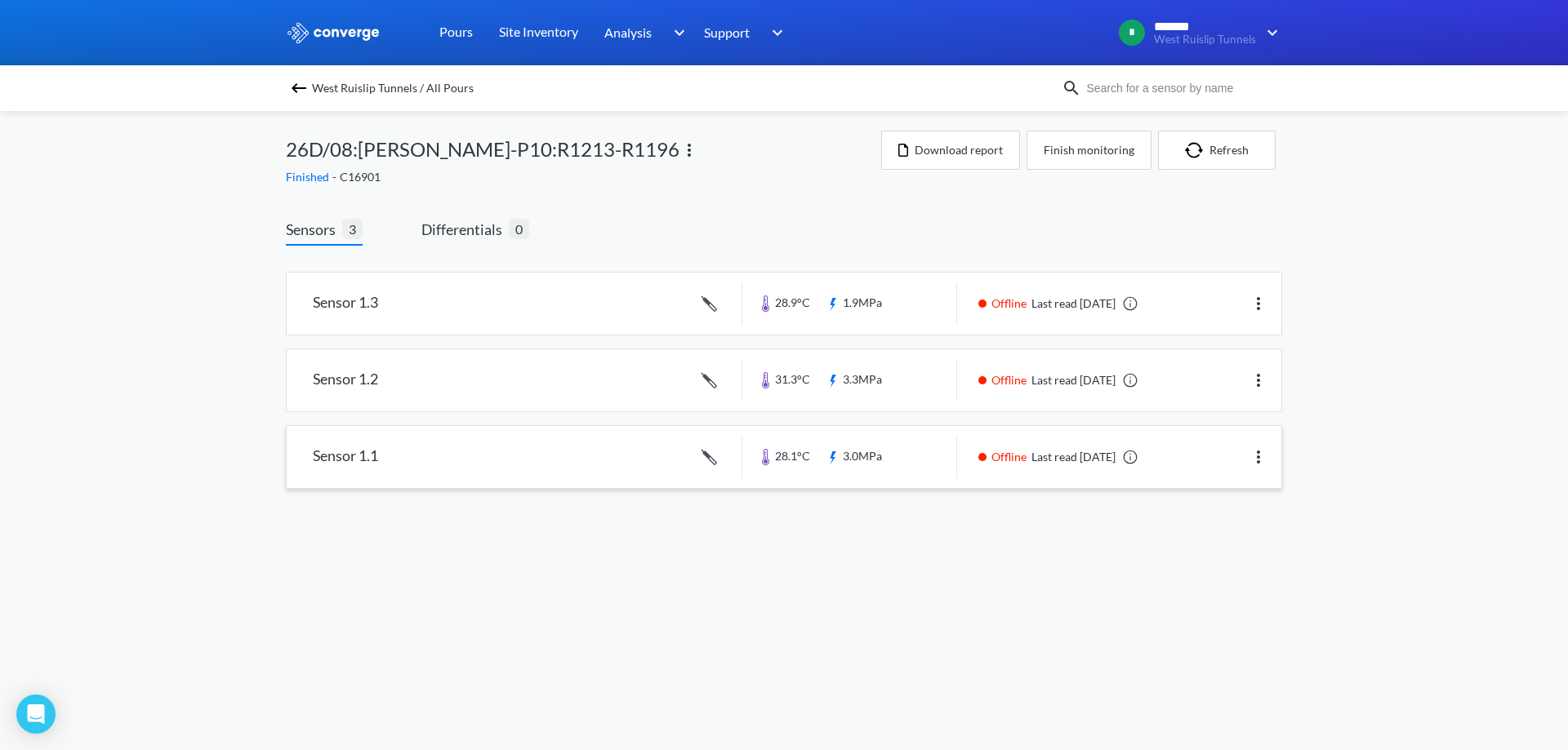
click at [899, 451] on link at bounding box center [784, 457] width 995 height 62
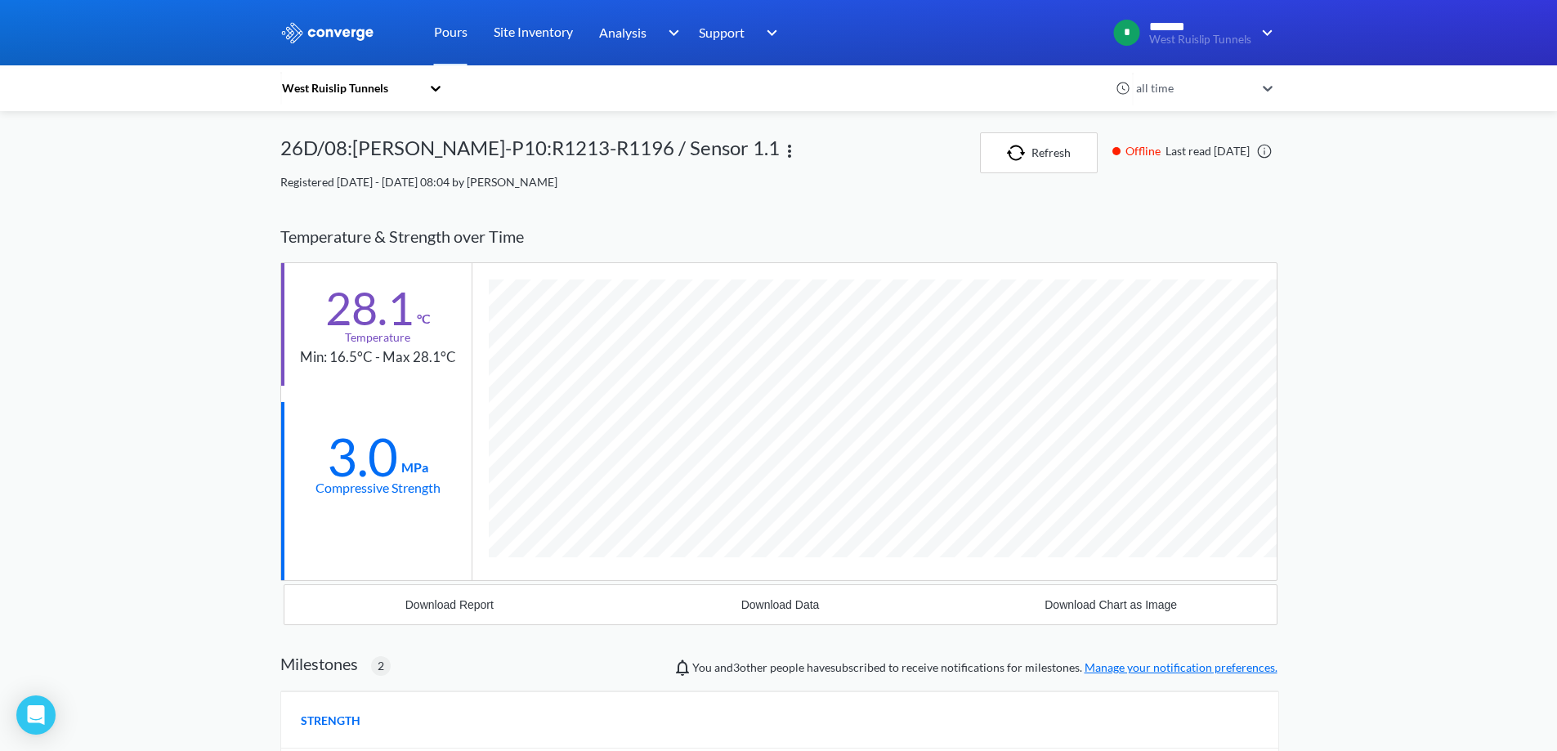
scroll to position [1165, 997]
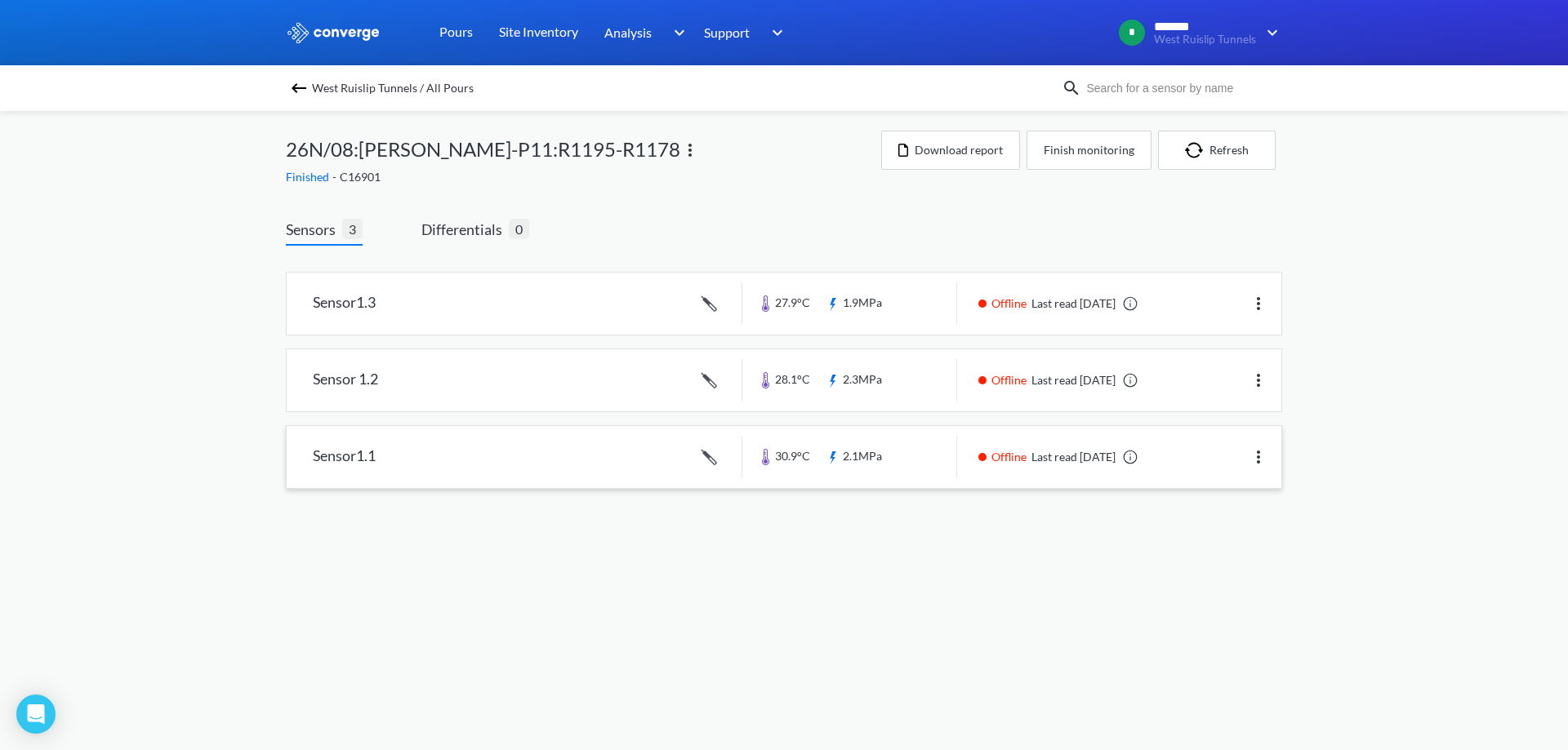
click at [904, 462] on link at bounding box center [784, 457] width 995 height 62
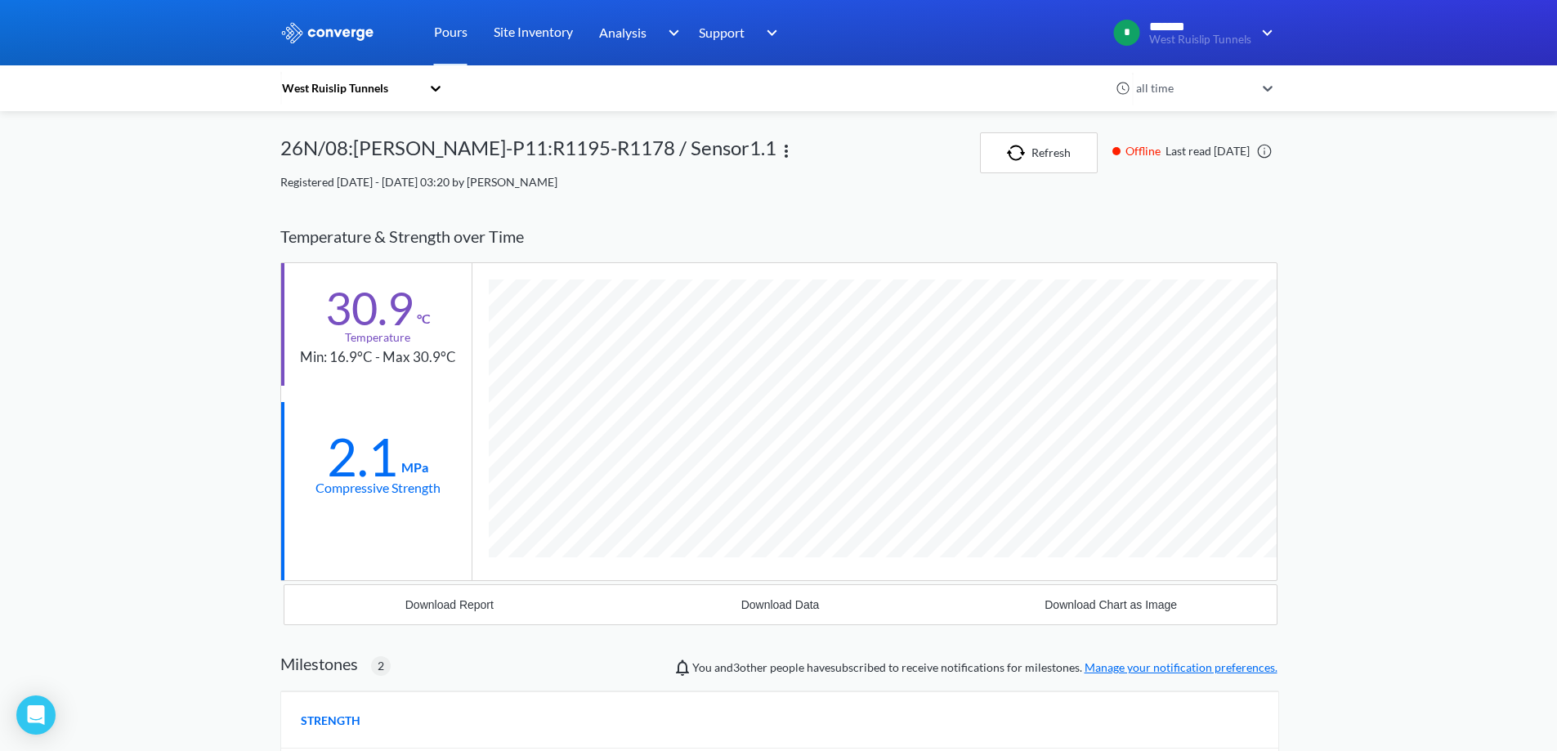
scroll to position [1165, 997]
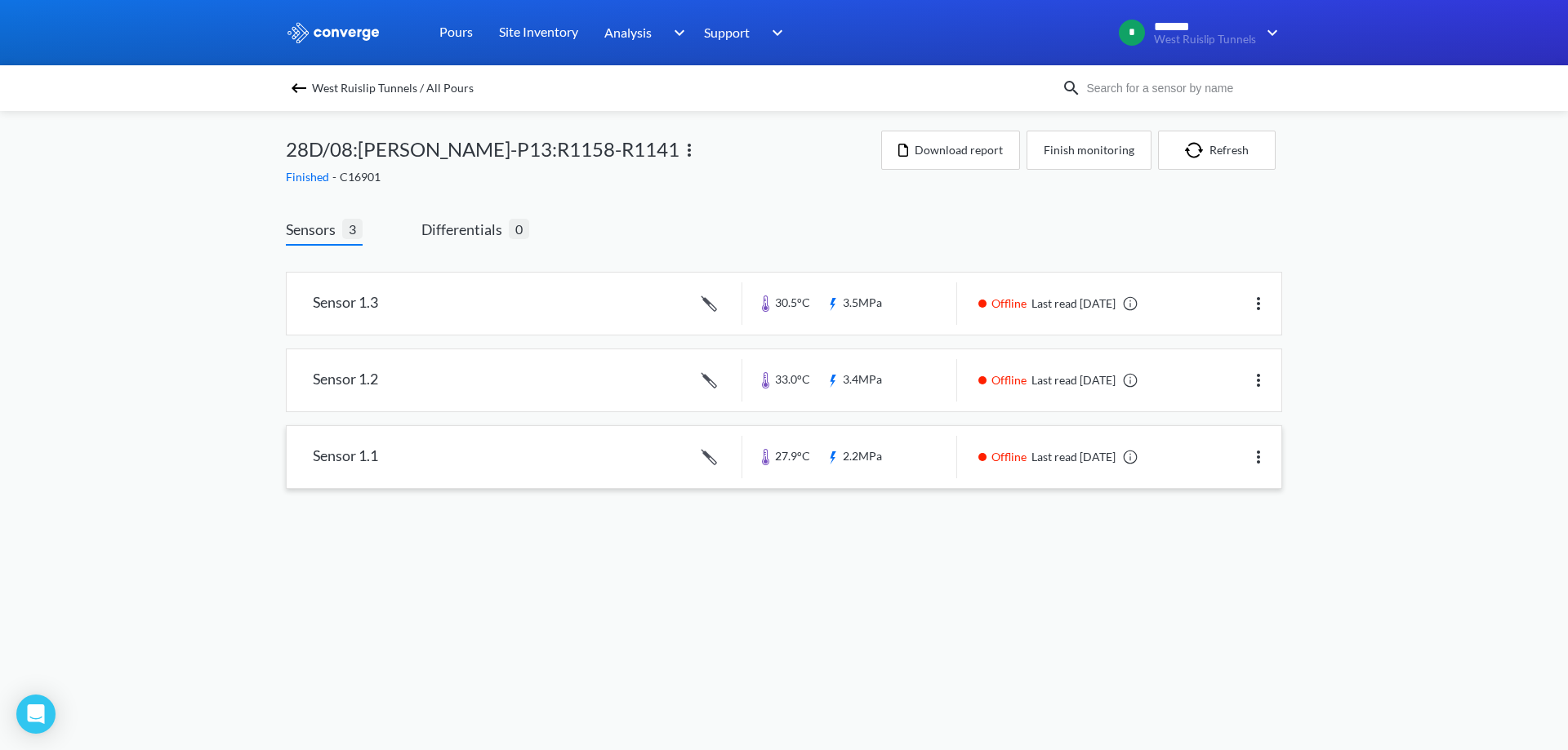
click at [874, 449] on link at bounding box center [784, 457] width 995 height 62
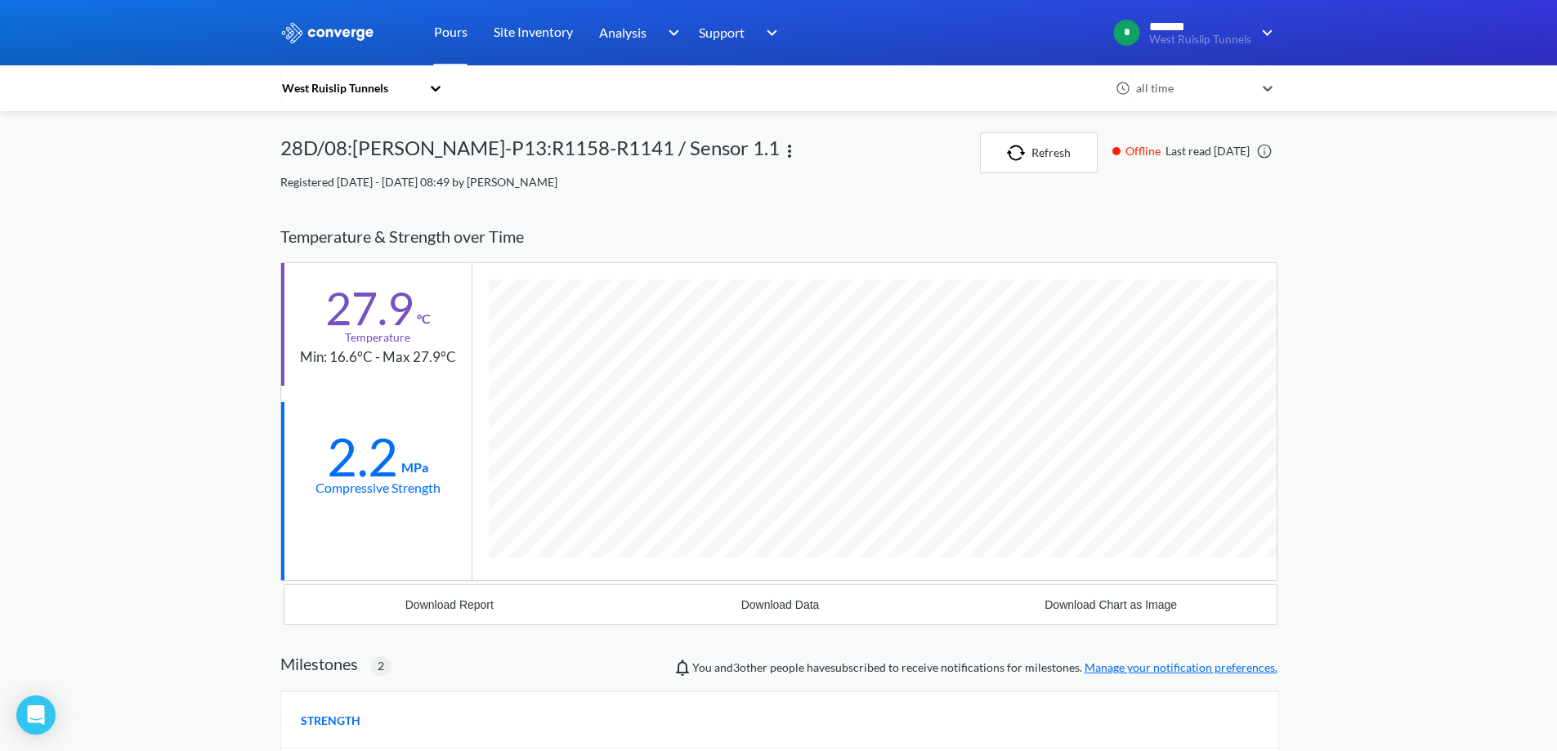
scroll to position [1165, 997]
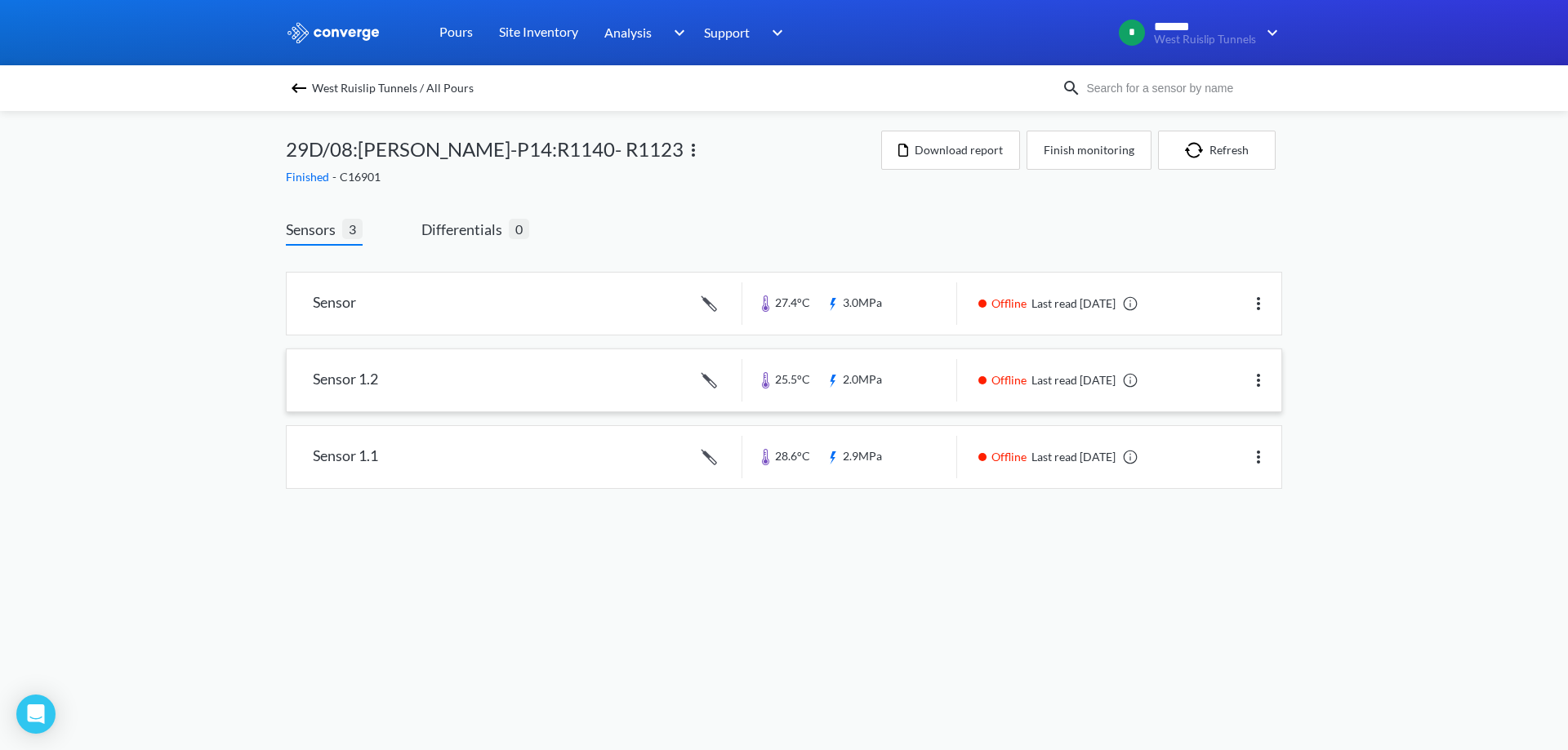
click at [907, 376] on link at bounding box center [784, 380] width 995 height 62
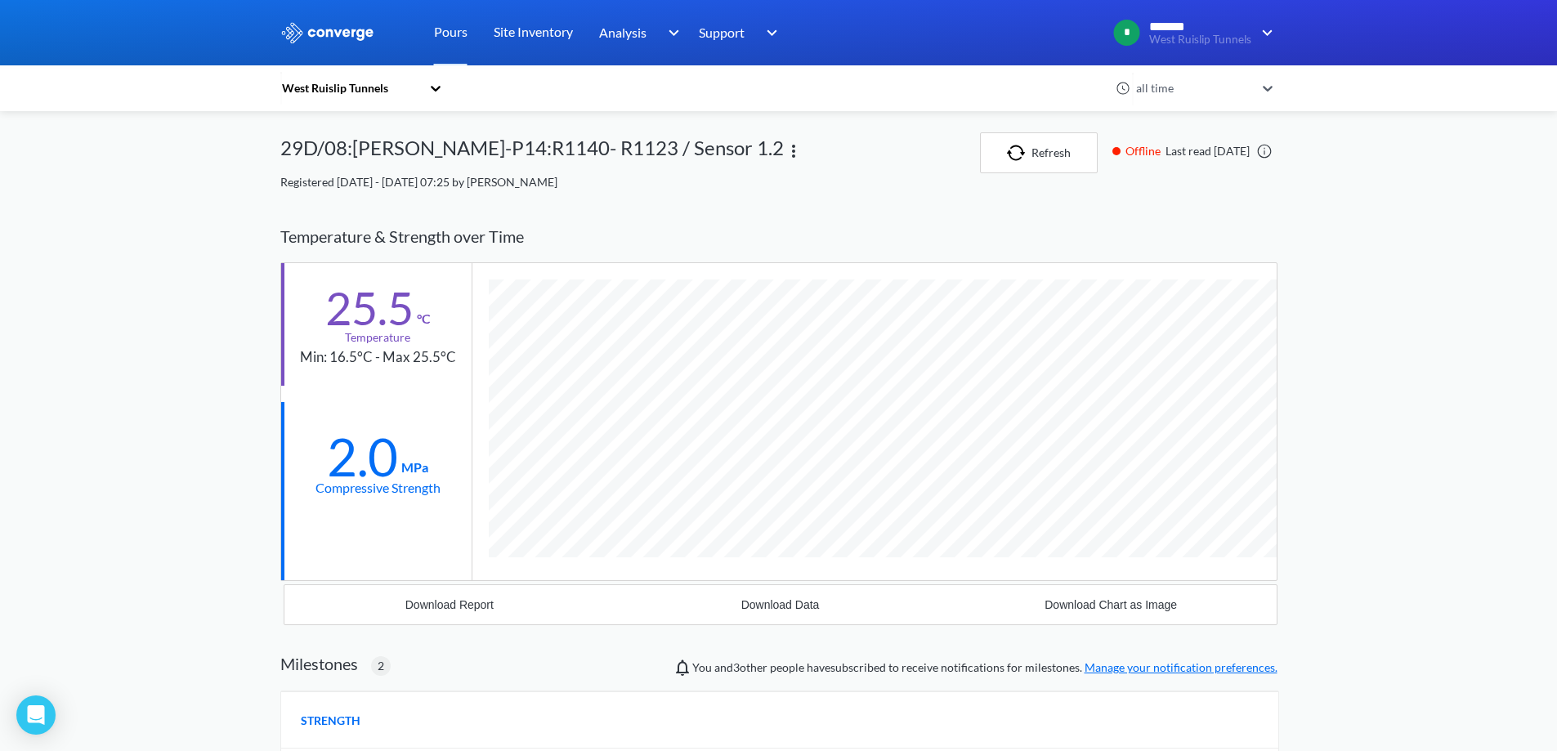
scroll to position [1165, 997]
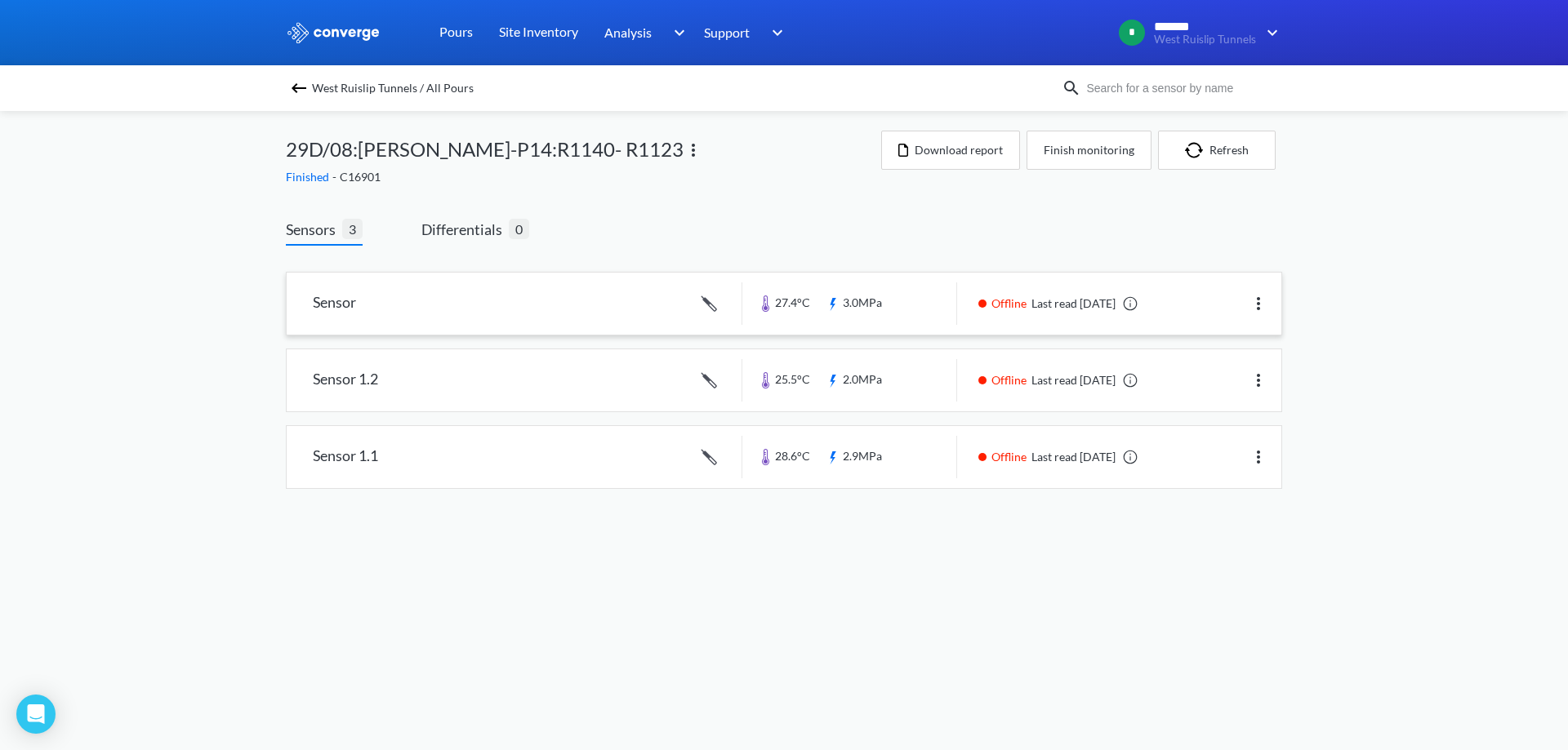
click at [886, 325] on link at bounding box center [784, 304] width 995 height 62
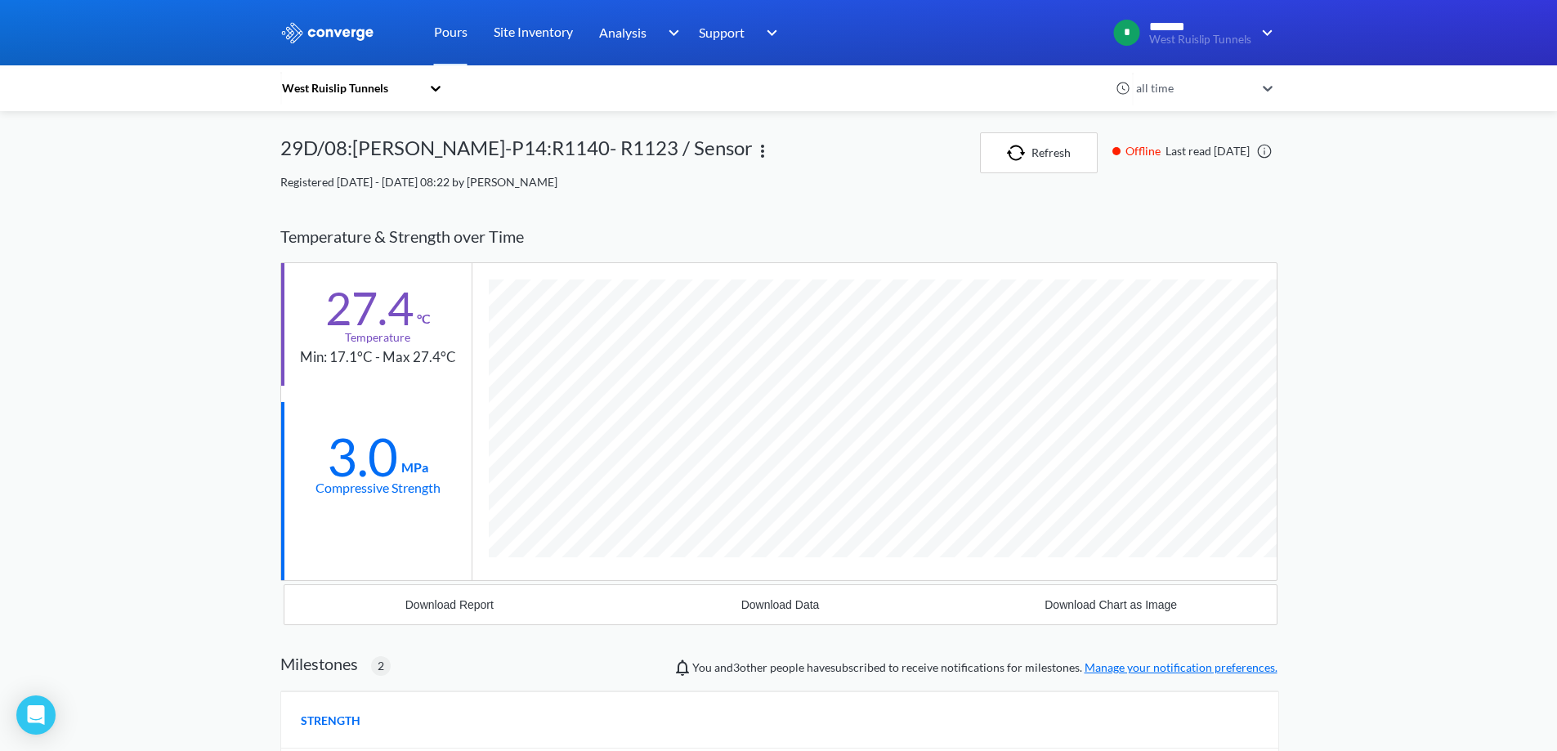
scroll to position [1165, 997]
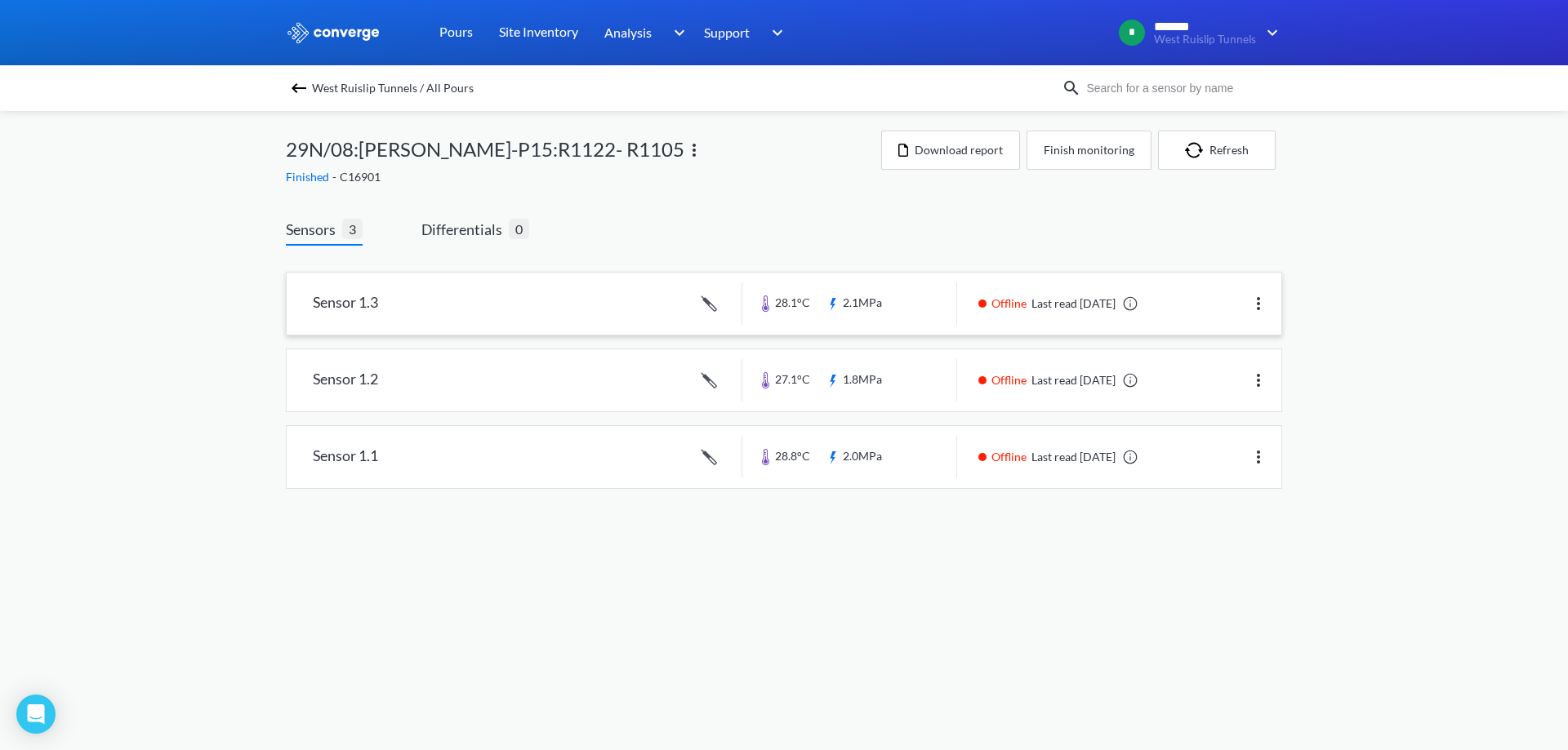
click at [902, 314] on link at bounding box center [784, 304] width 995 height 62
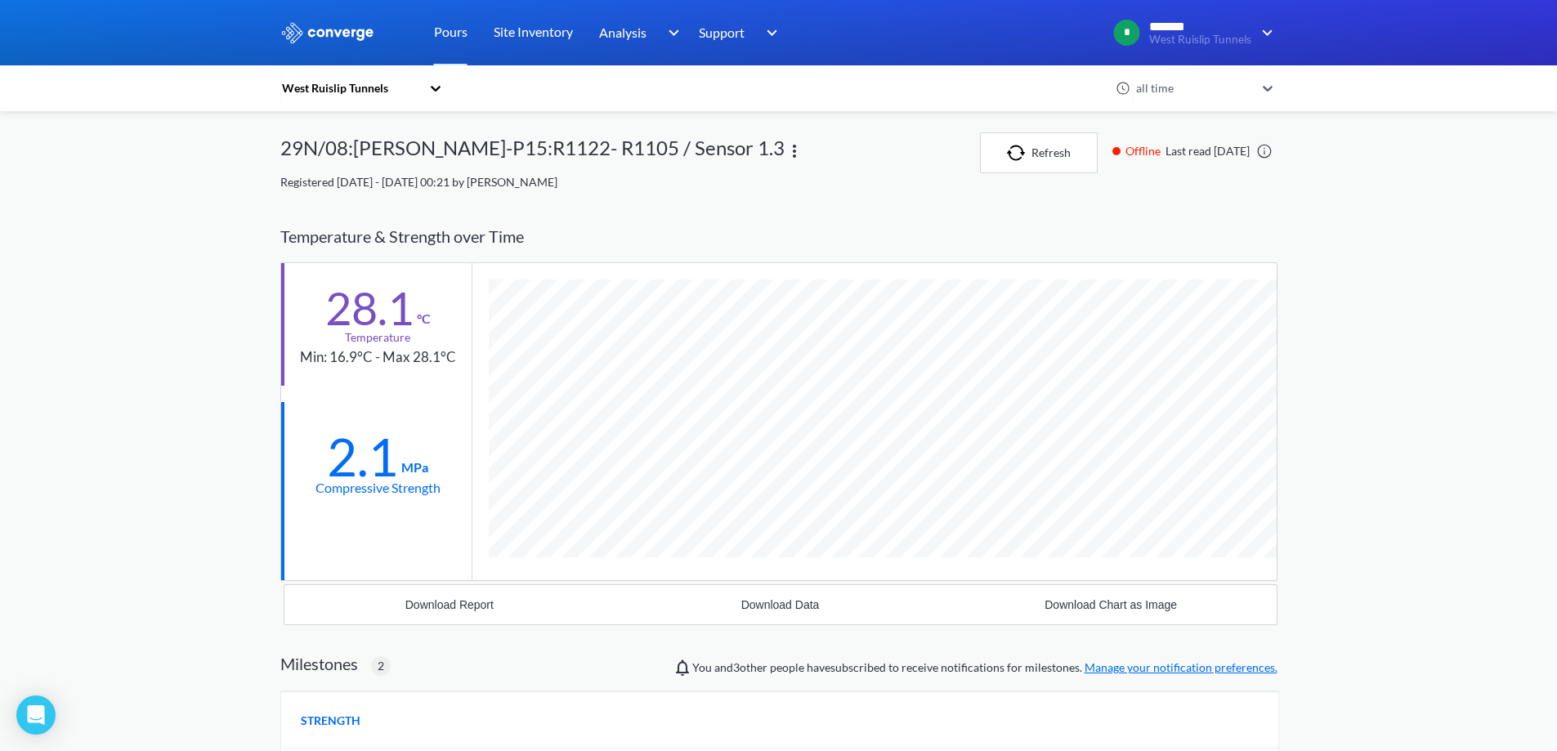
scroll to position [1165, 997]
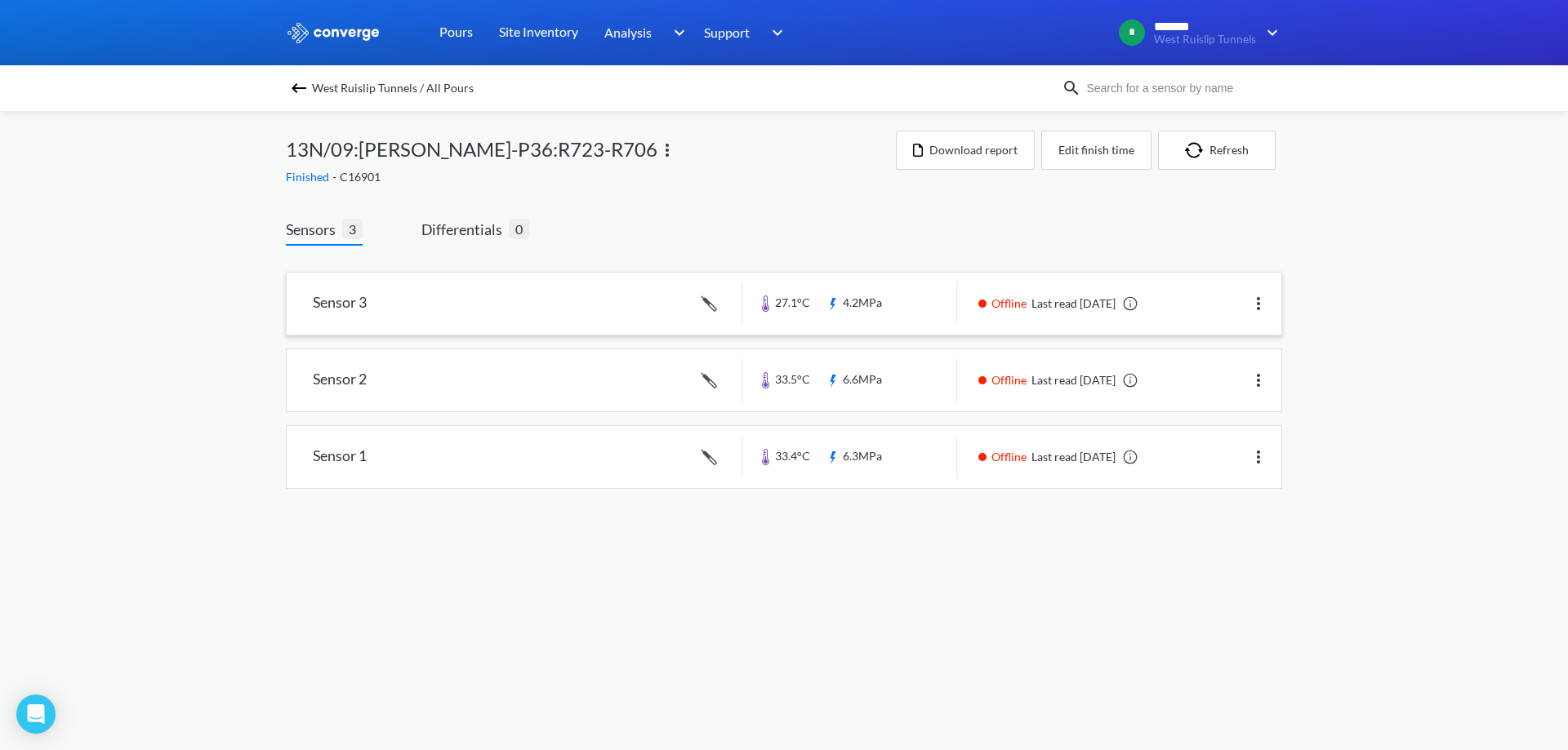
click at [999, 311] on link at bounding box center [784, 304] width 995 height 62
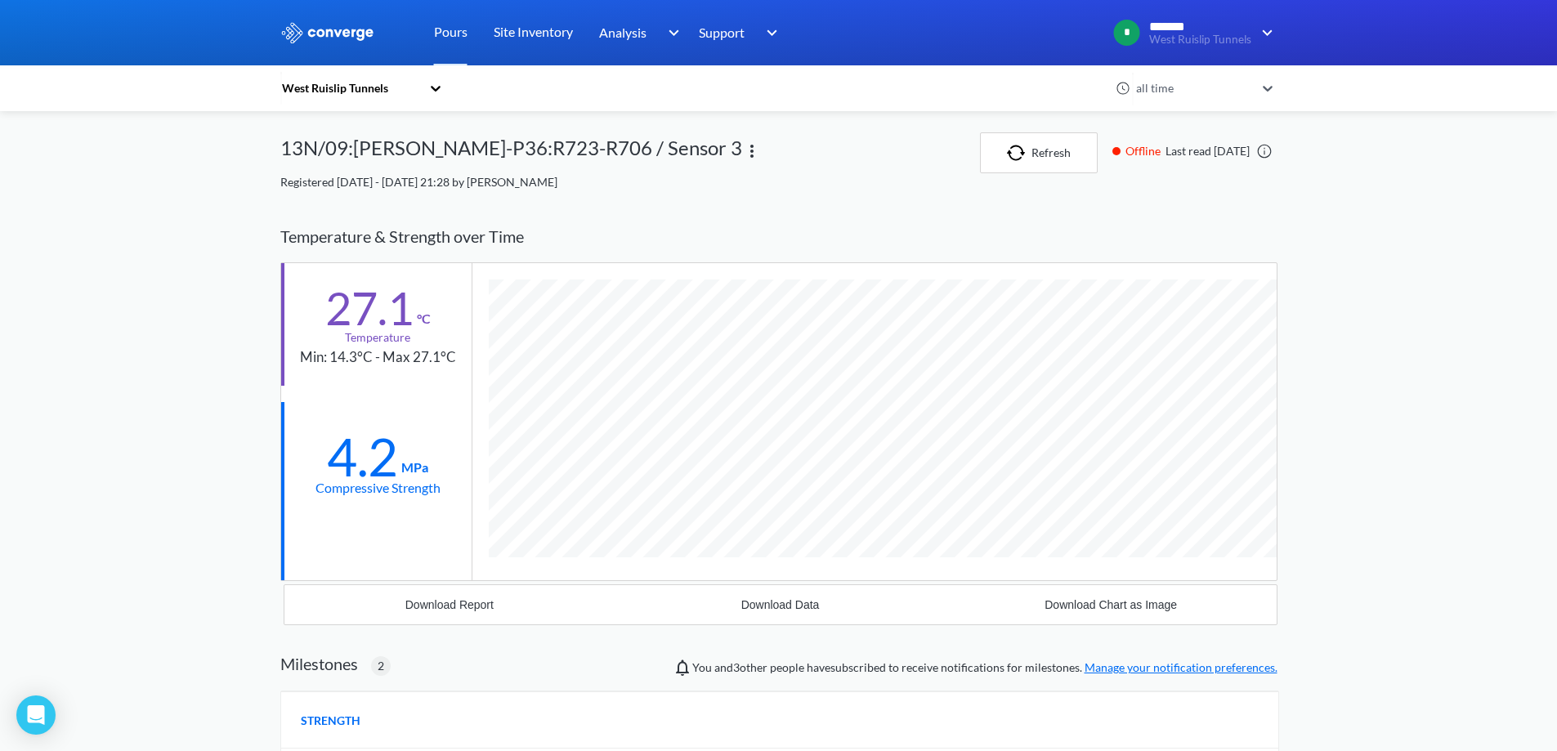
scroll to position [1165, 997]
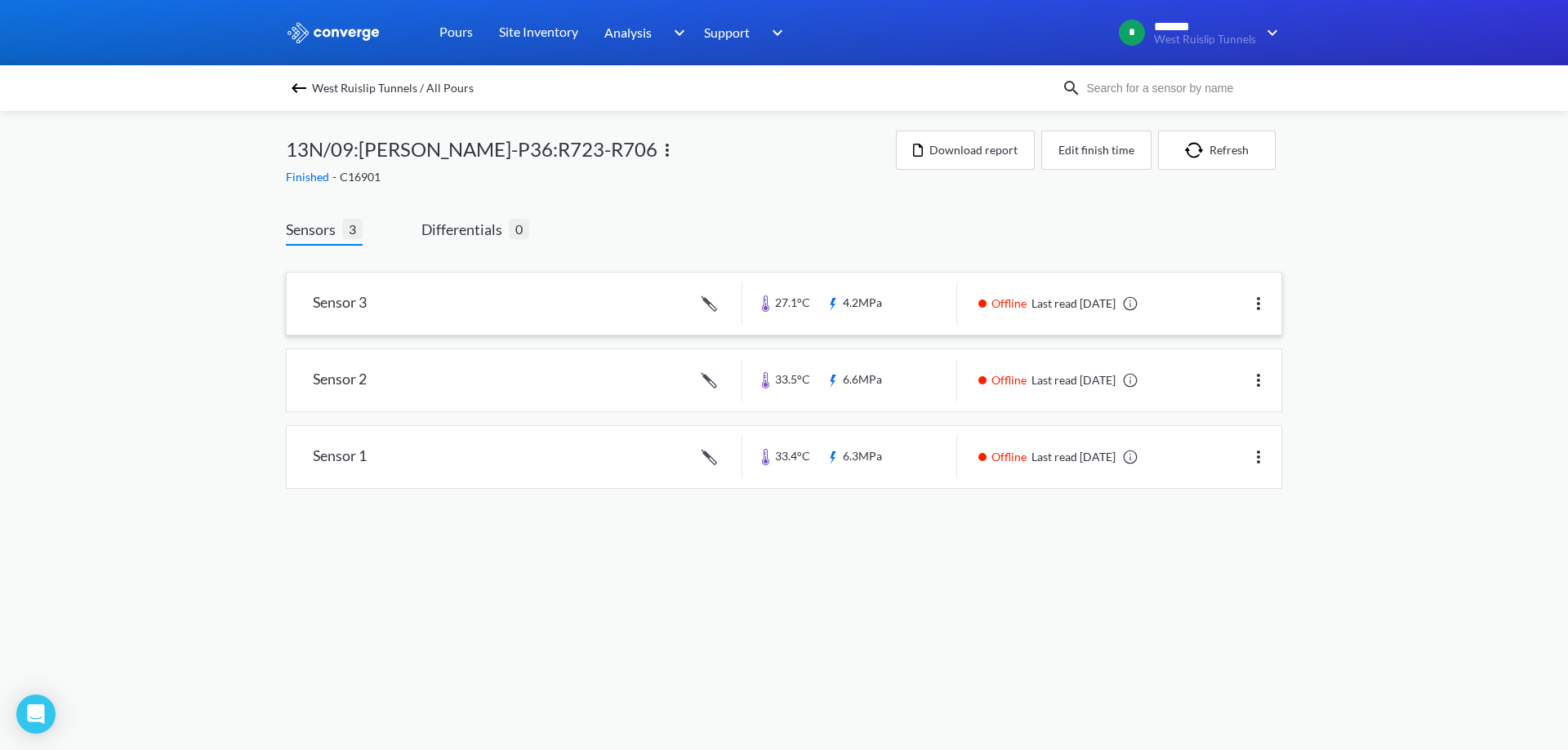
click at [863, 316] on link at bounding box center [784, 304] width 995 height 62
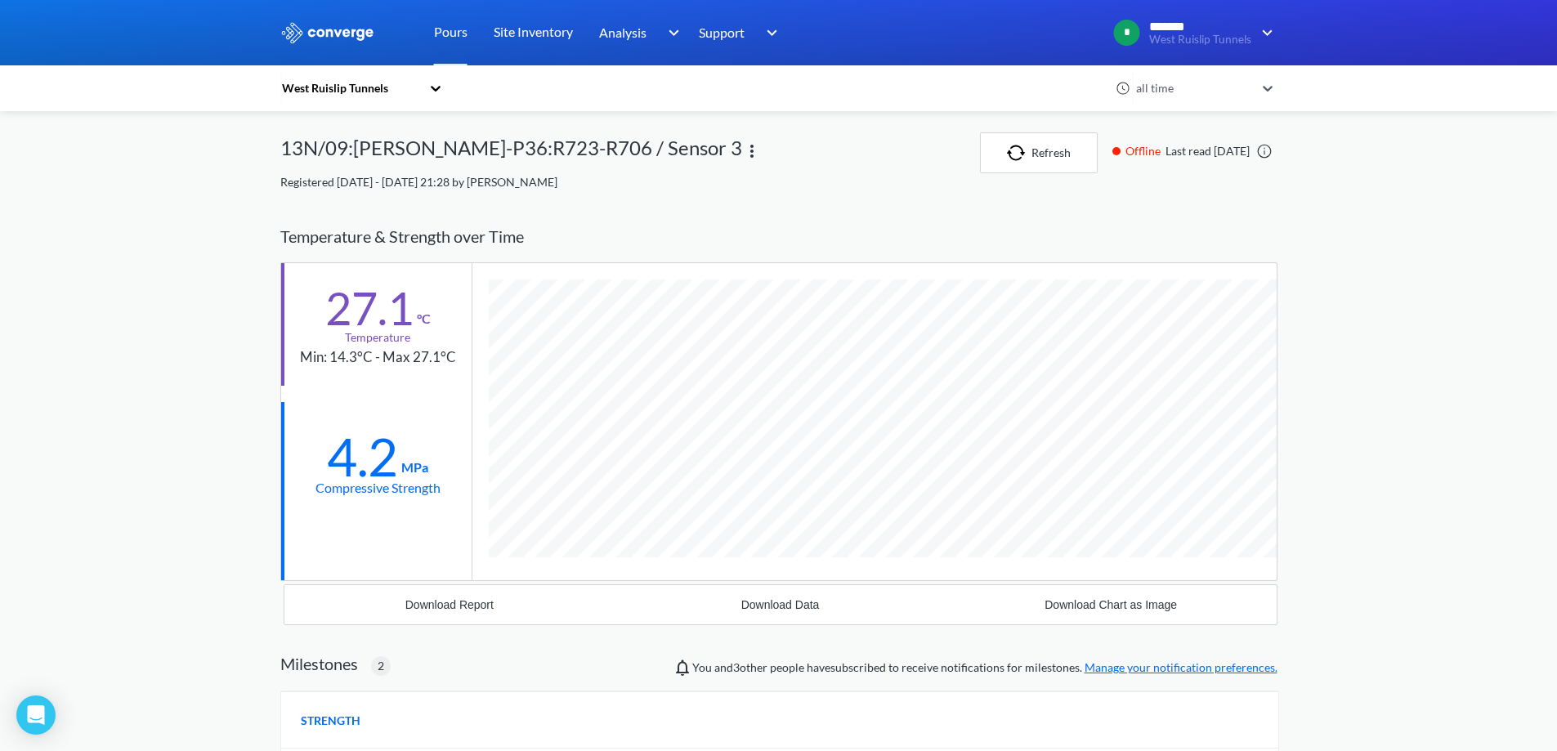
scroll to position [1165, 997]
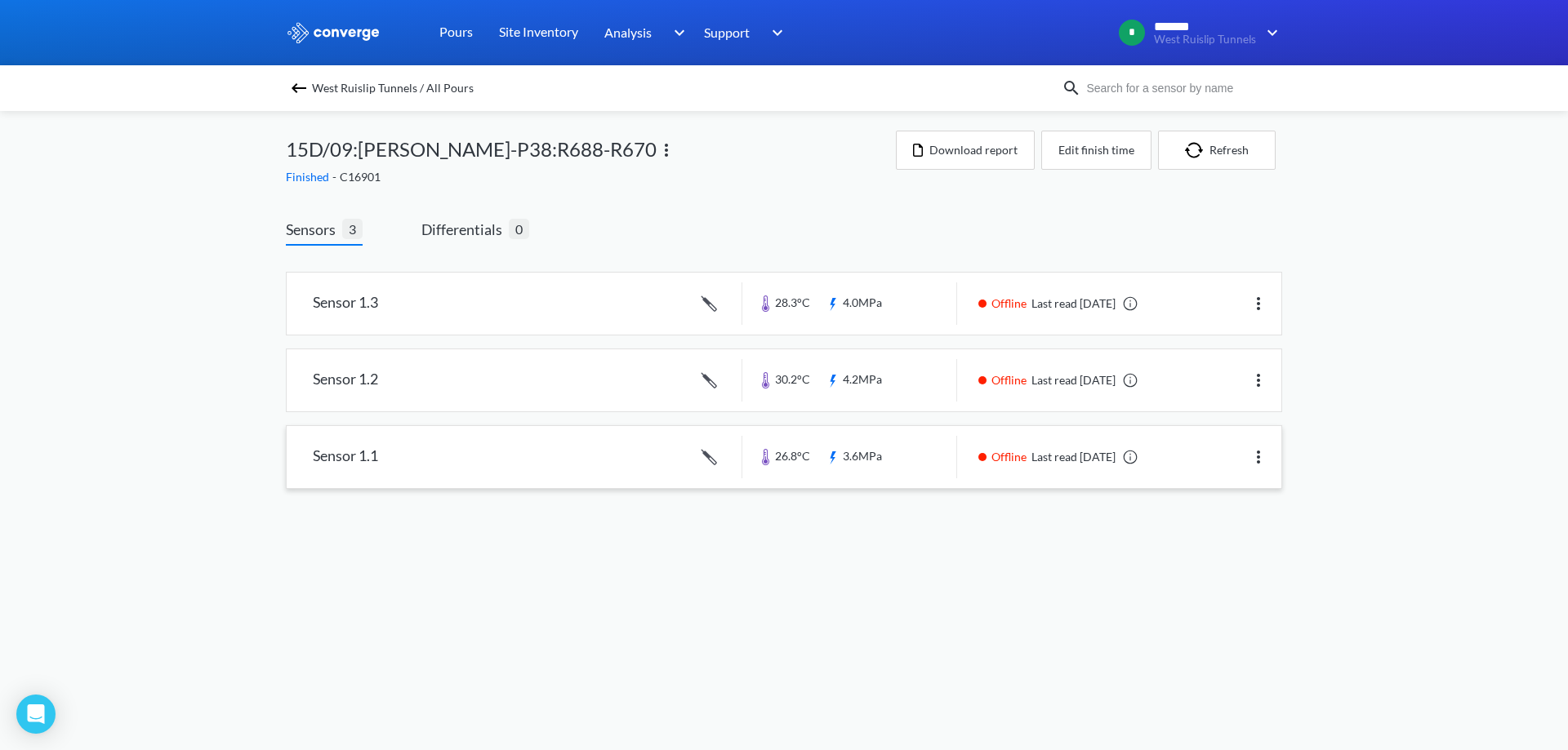
click at [630, 437] on link at bounding box center [784, 457] width 995 height 62
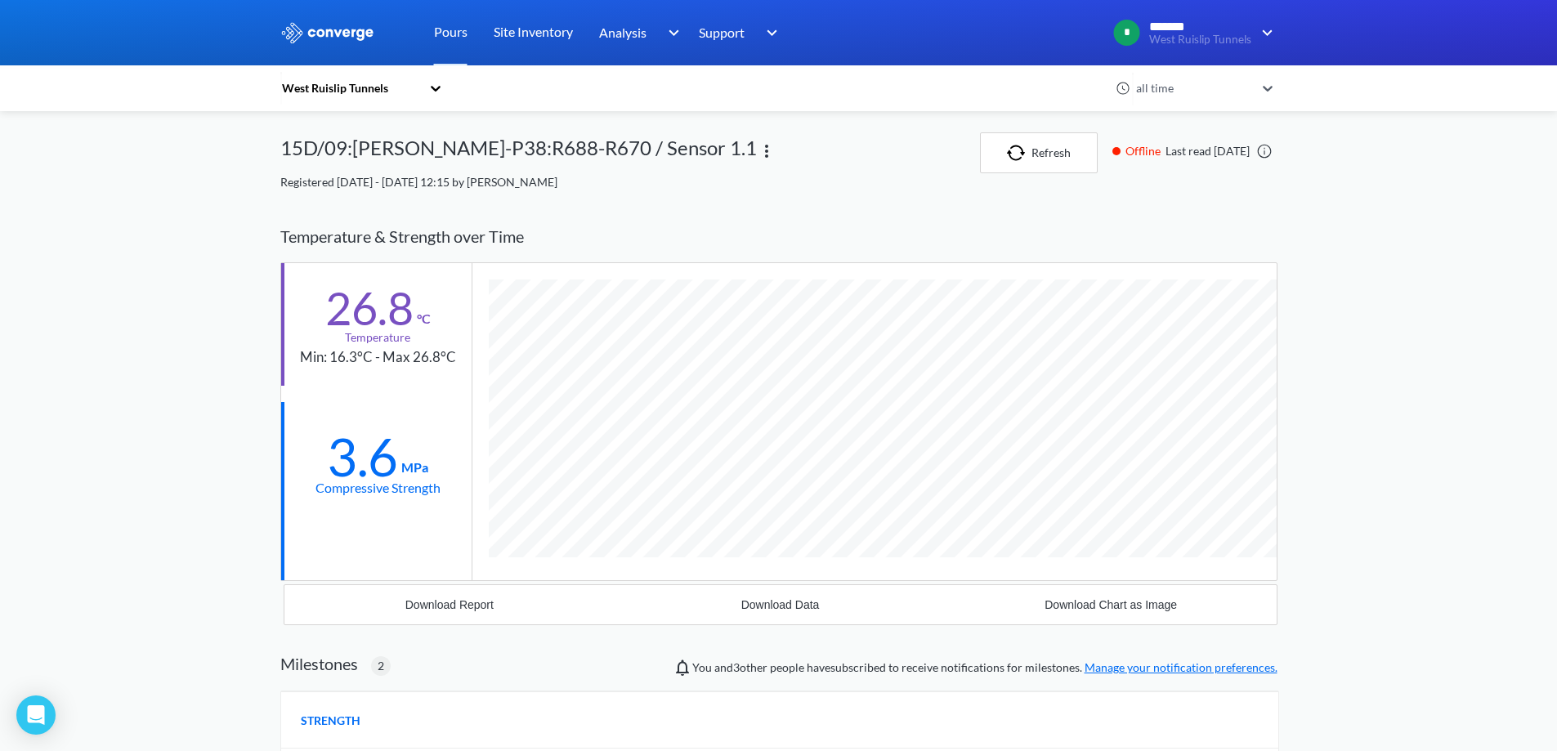
scroll to position [1165, 997]
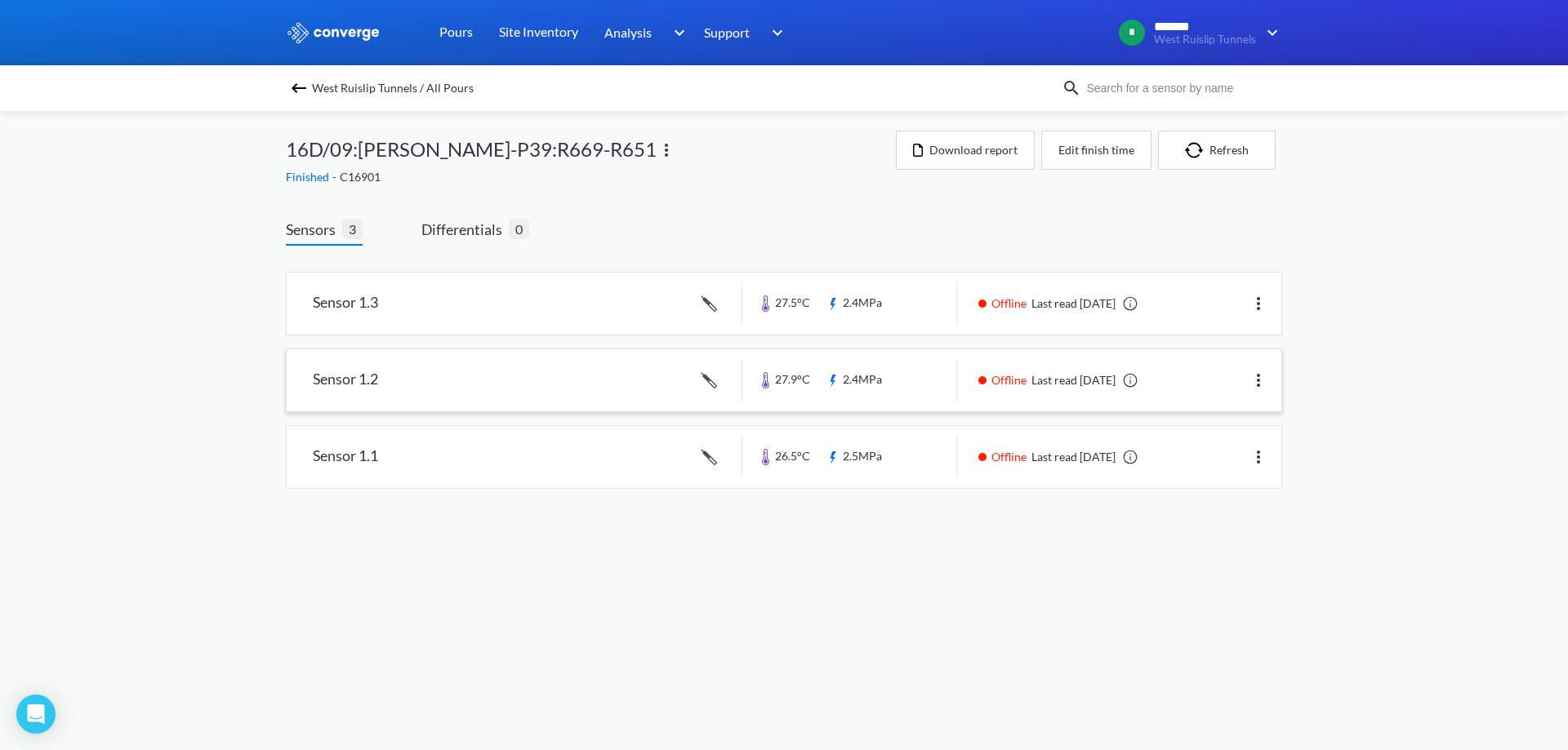
click at [513, 372] on link at bounding box center [784, 380] width 995 height 62
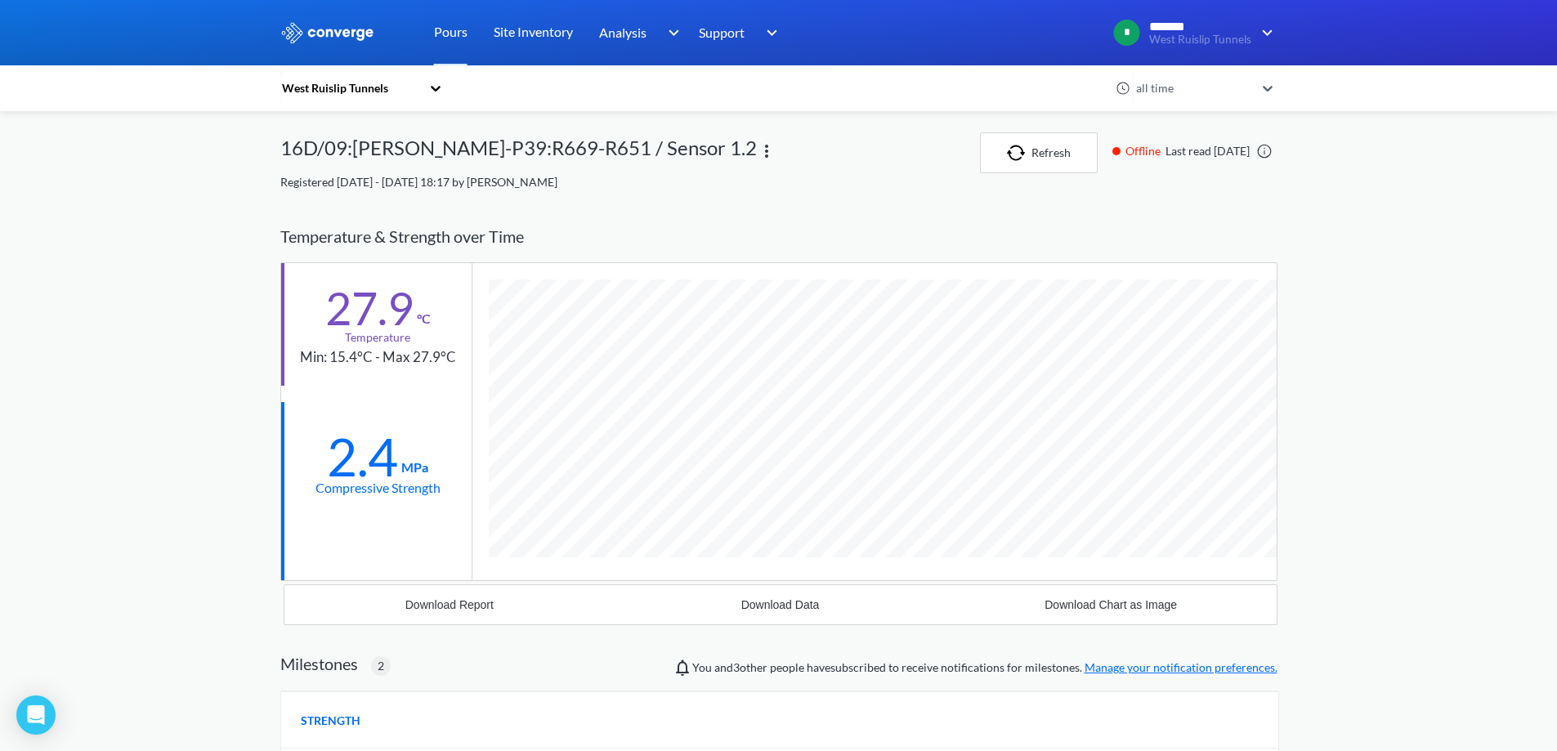
scroll to position [1165, 997]
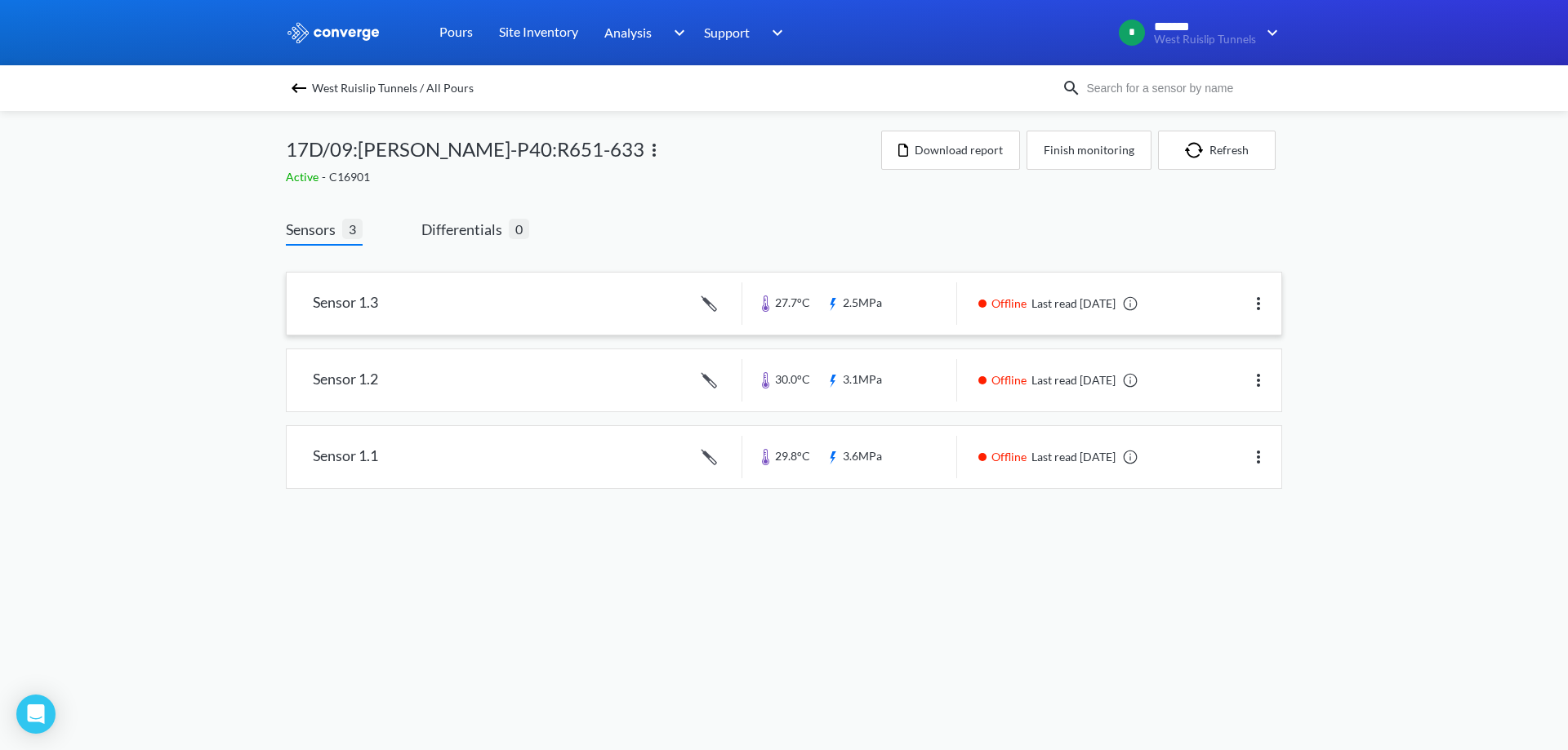
click at [896, 298] on link at bounding box center [784, 304] width 995 height 62
click at [857, 374] on link at bounding box center [784, 380] width 995 height 62
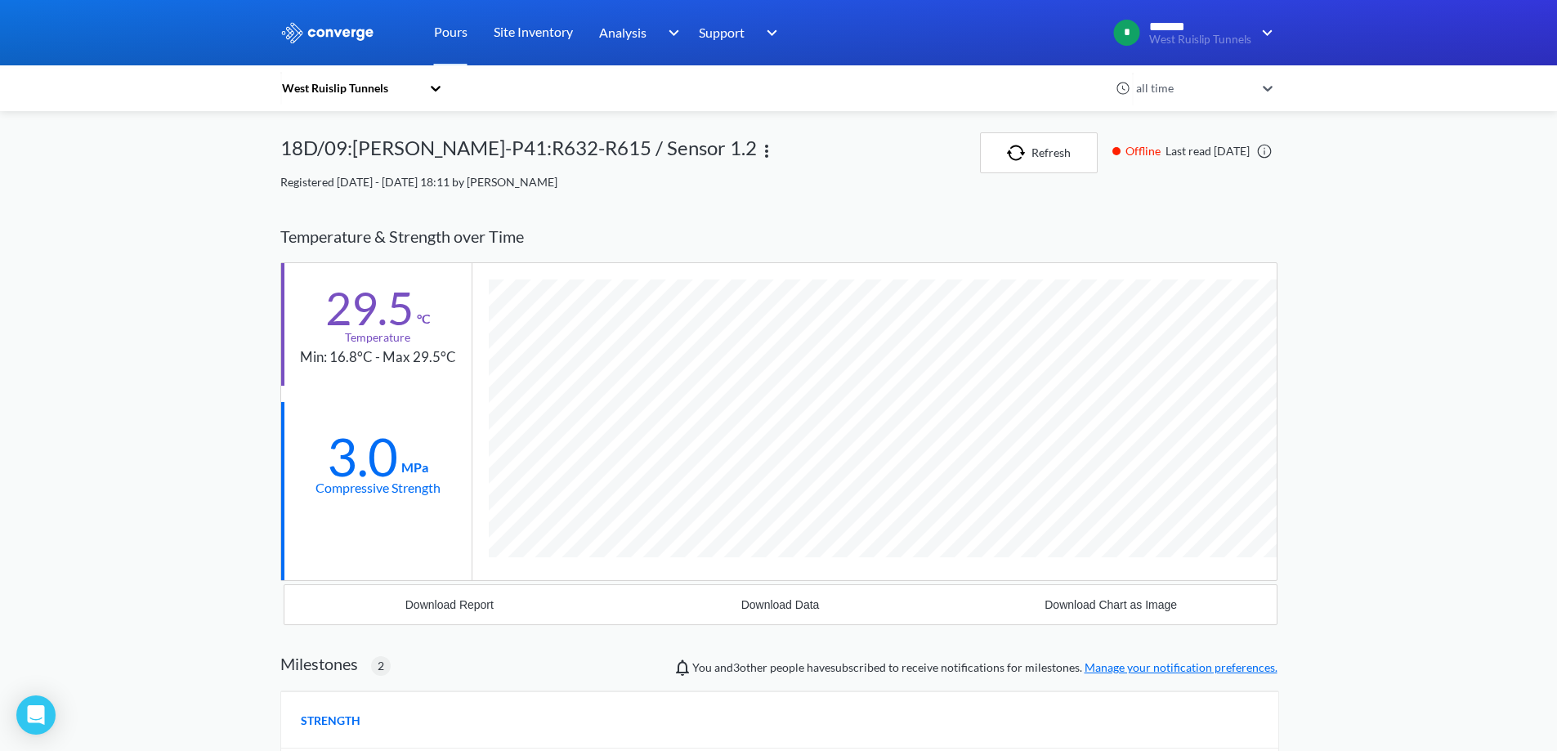
scroll to position [1165, 997]
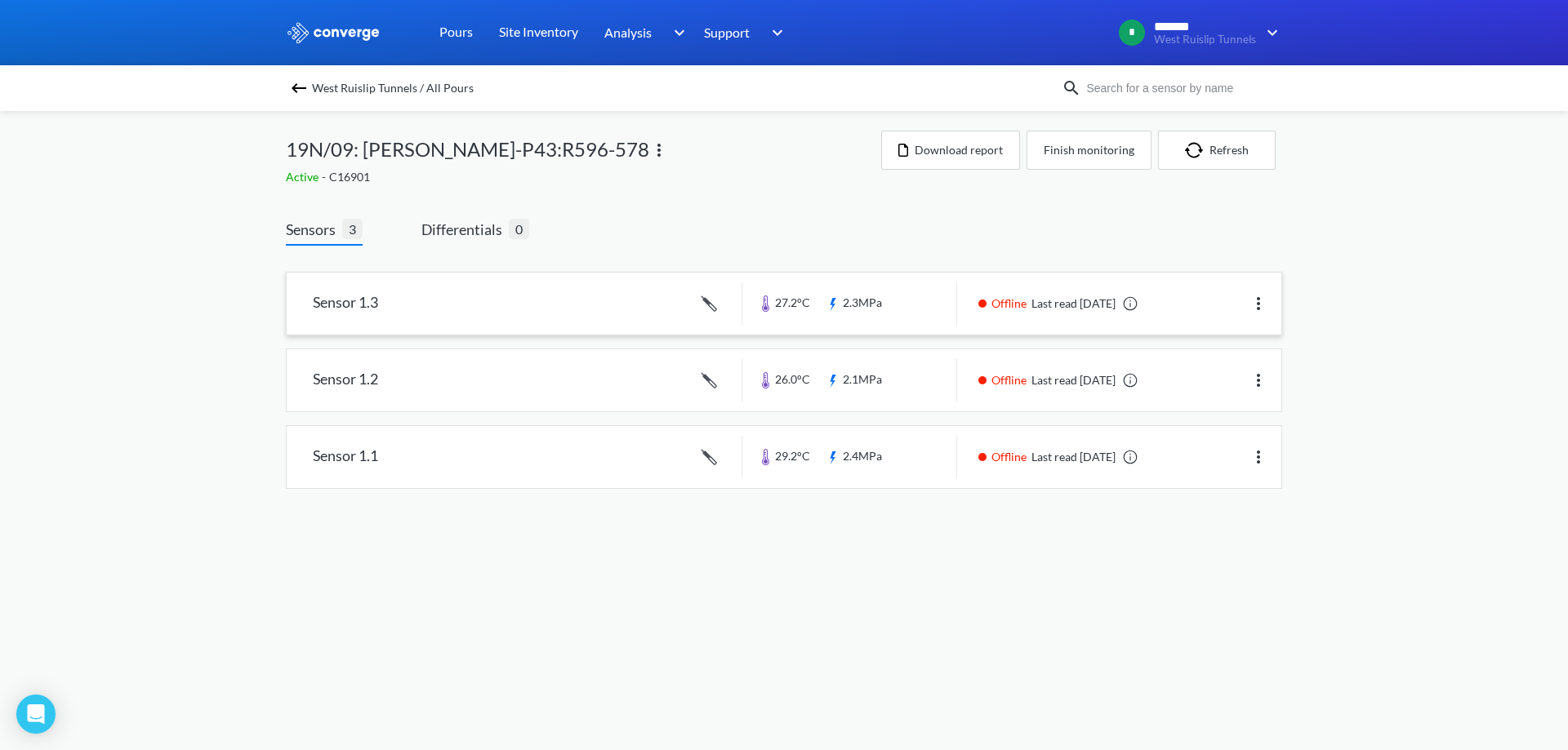
click at [852, 310] on link at bounding box center [784, 304] width 995 height 62
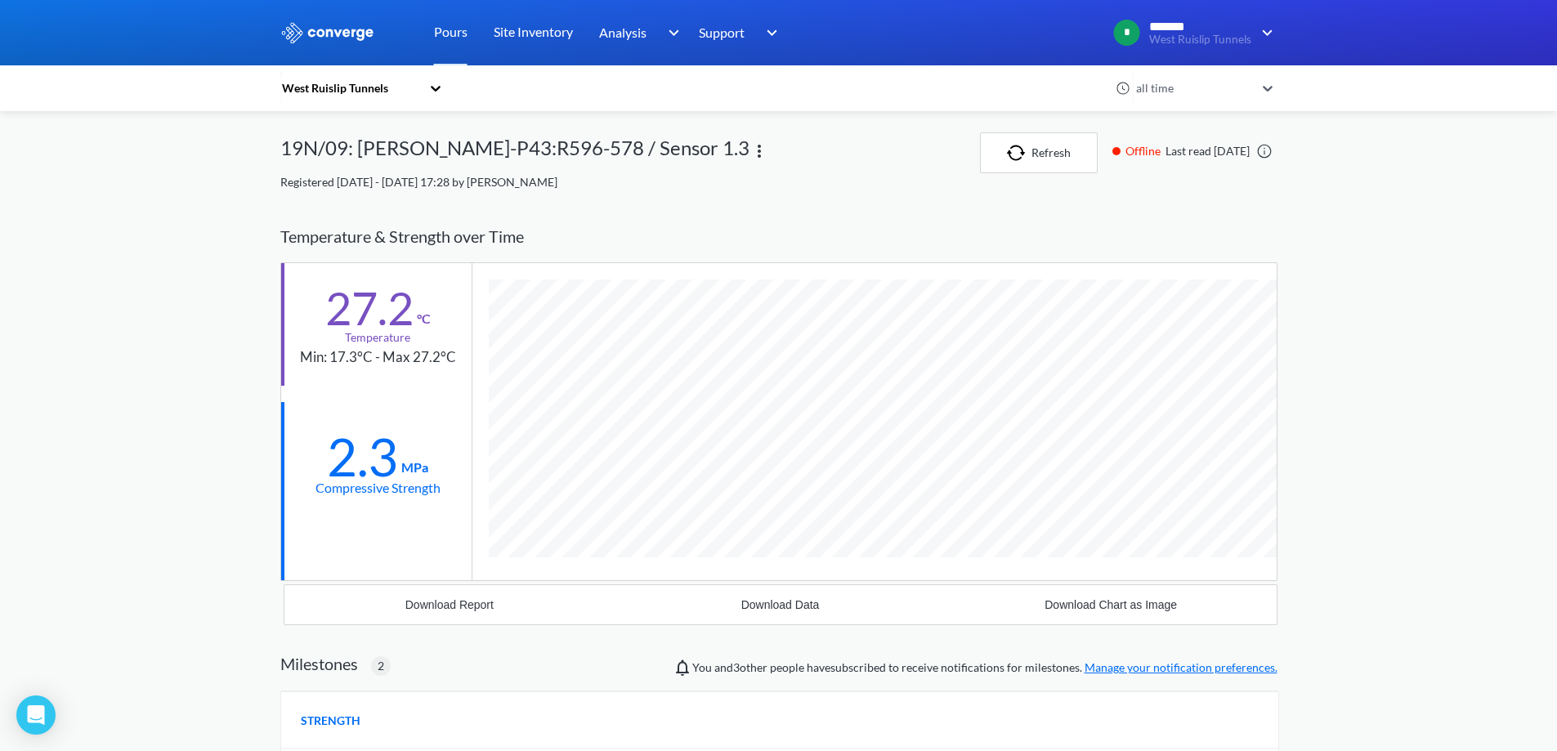
scroll to position [1165, 997]
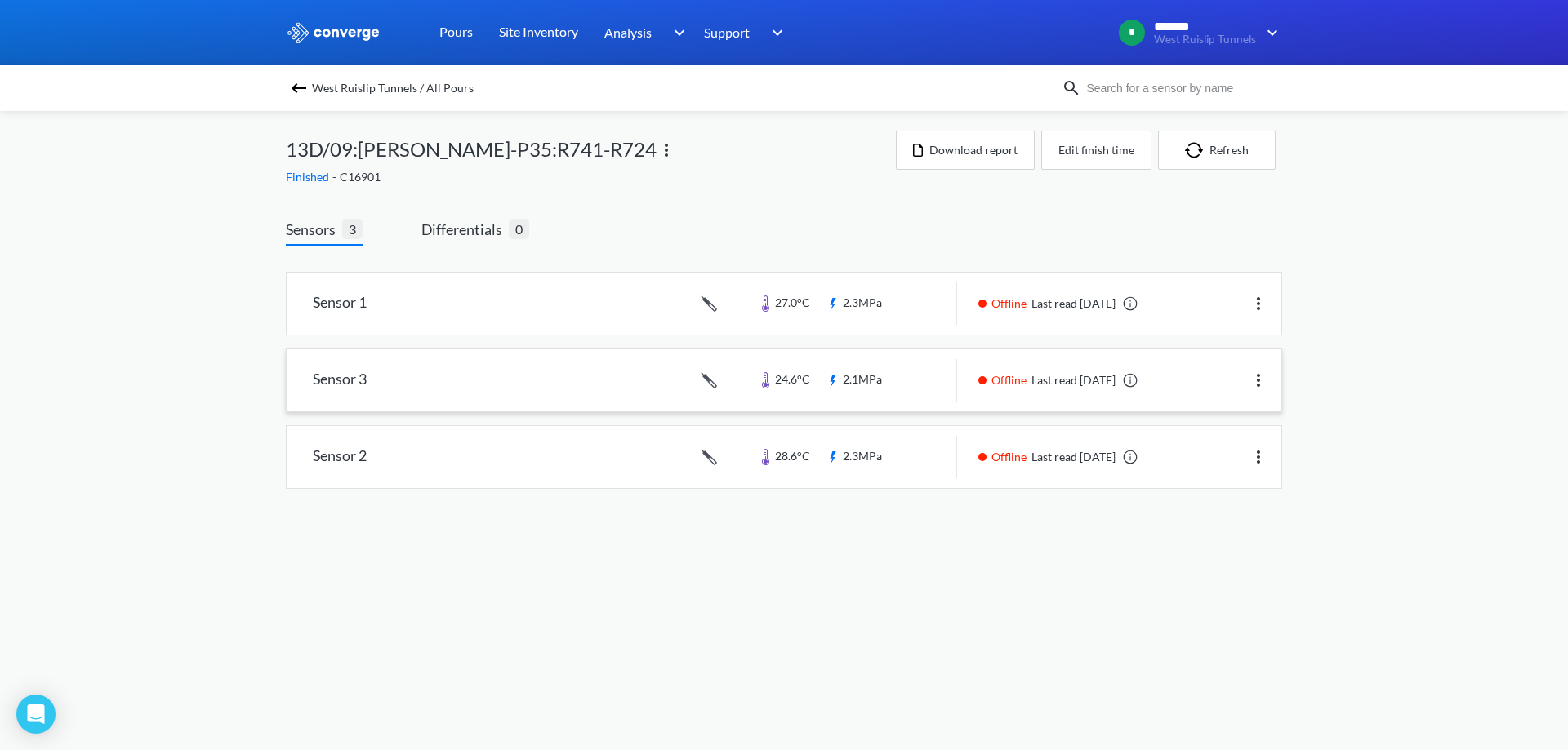
click at [848, 404] on link at bounding box center [784, 380] width 995 height 62
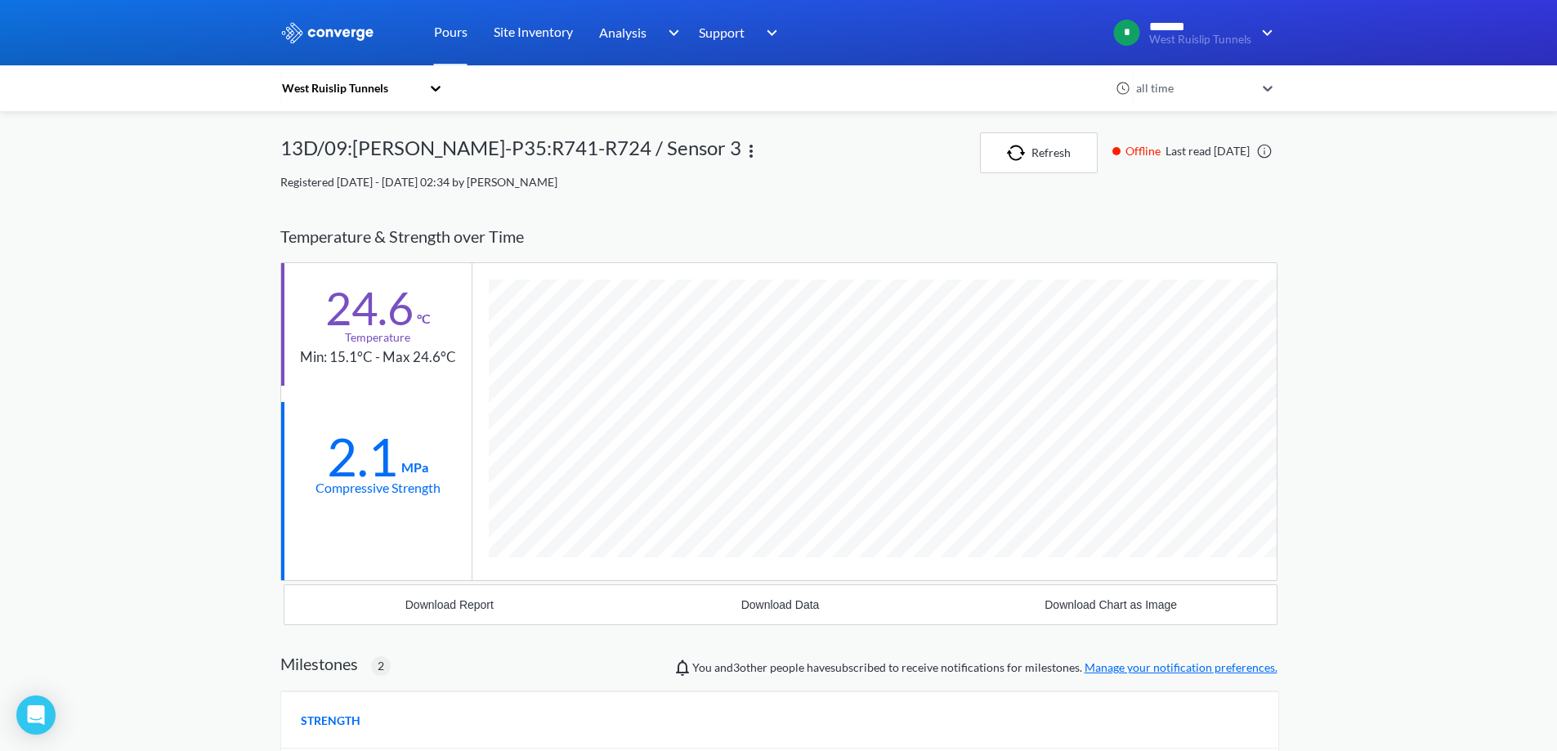
scroll to position [1165, 997]
